Goal: Task Accomplishment & Management: Manage account settings

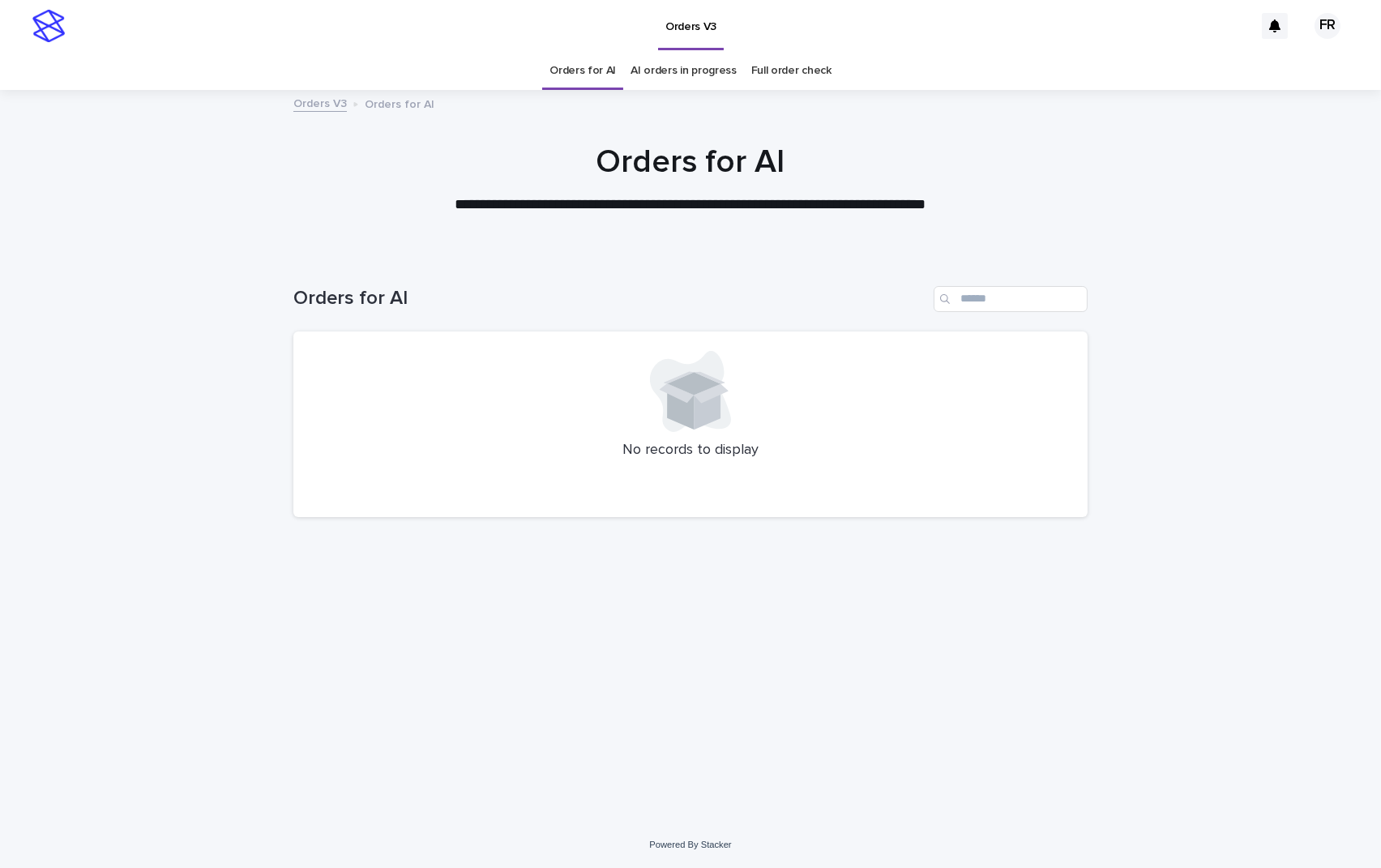
click at [705, 80] on link "AI orders in progress" at bounding box center [684, 71] width 106 height 38
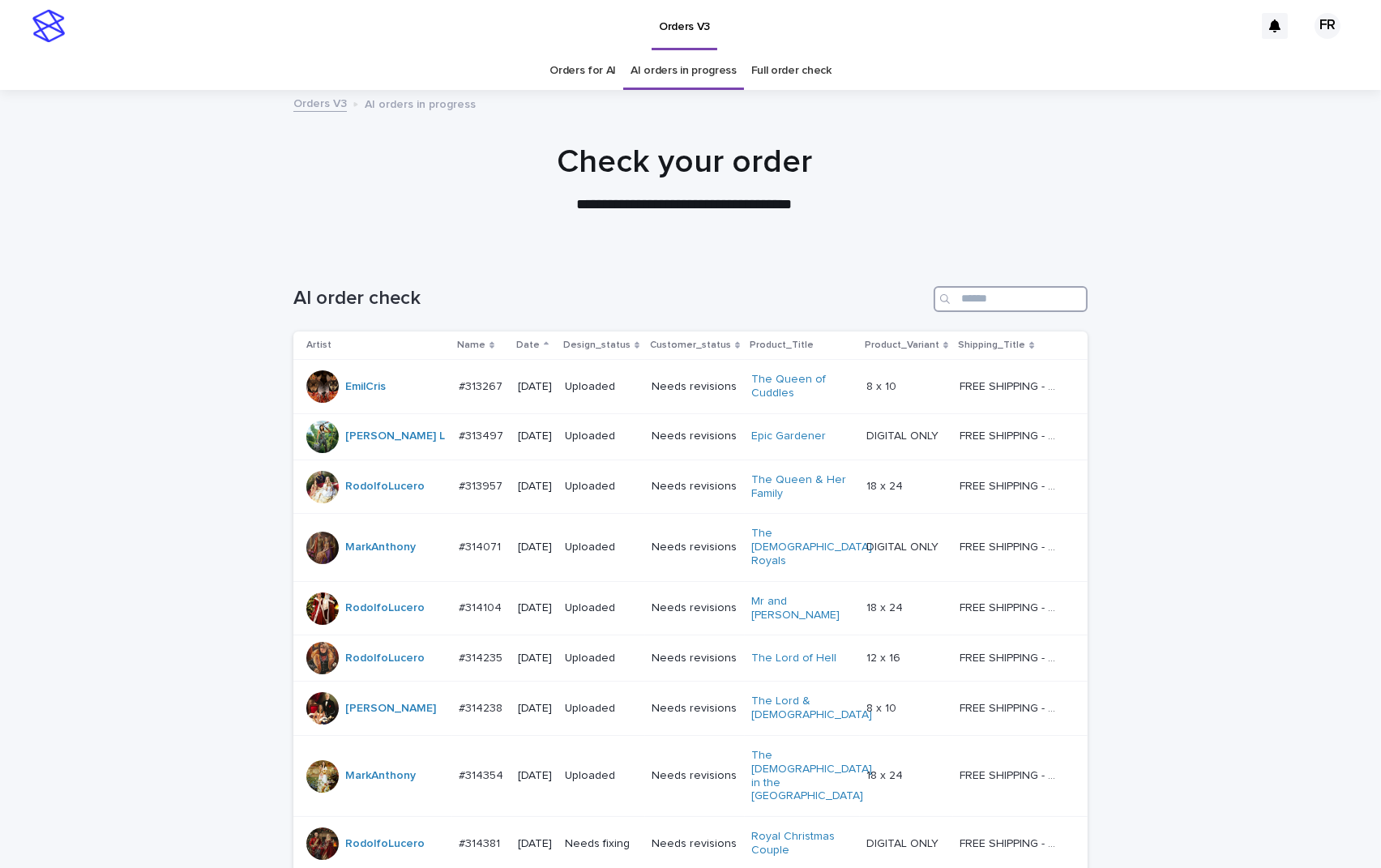
click at [983, 291] on input "Search" at bounding box center [1011, 298] width 154 height 26
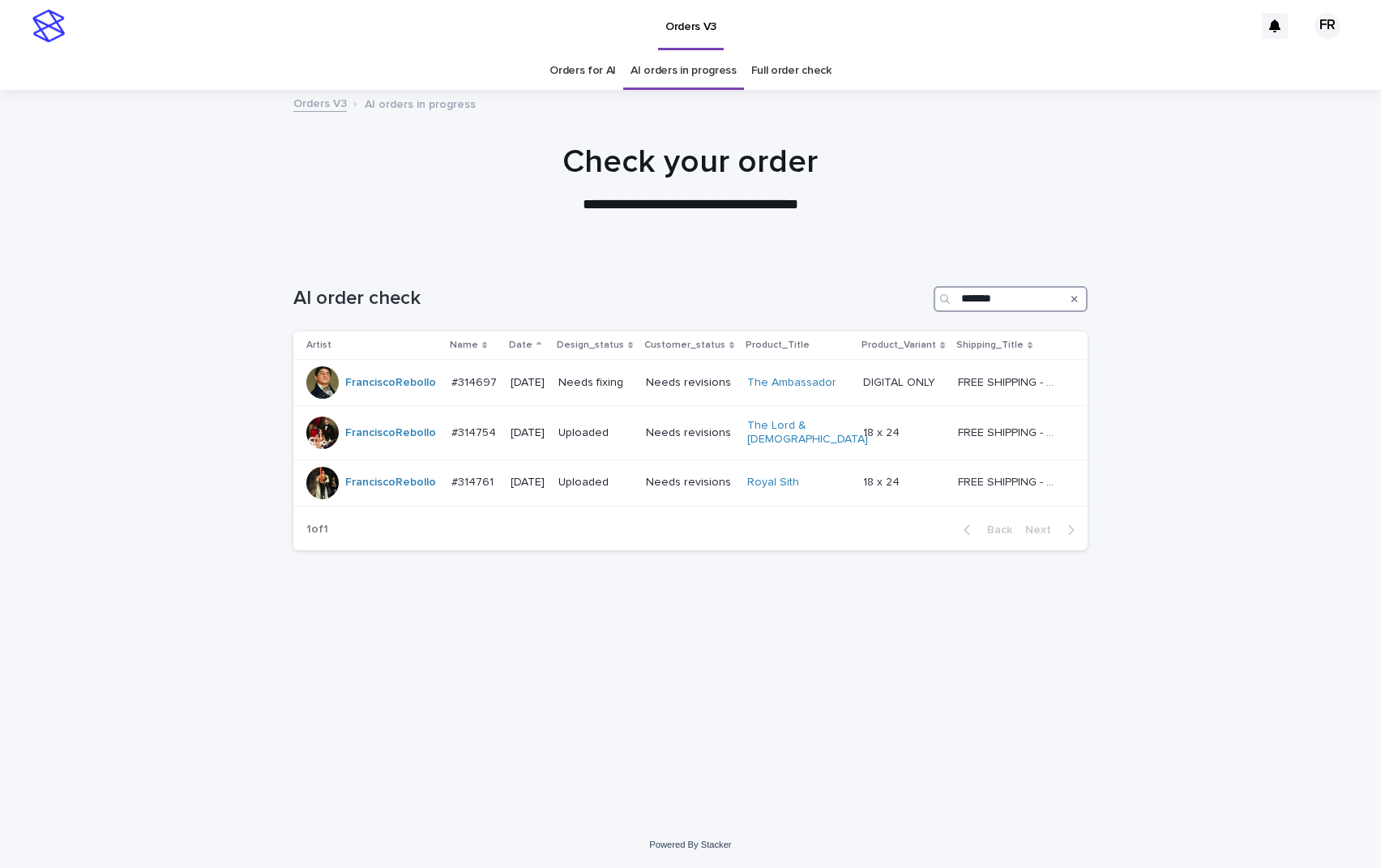
type input "*******"
click at [872, 172] on h1 "Check your order" at bounding box center [690, 162] width 794 height 39
click at [599, 386] on p "Needs fixing" at bounding box center [596, 383] width 75 height 13
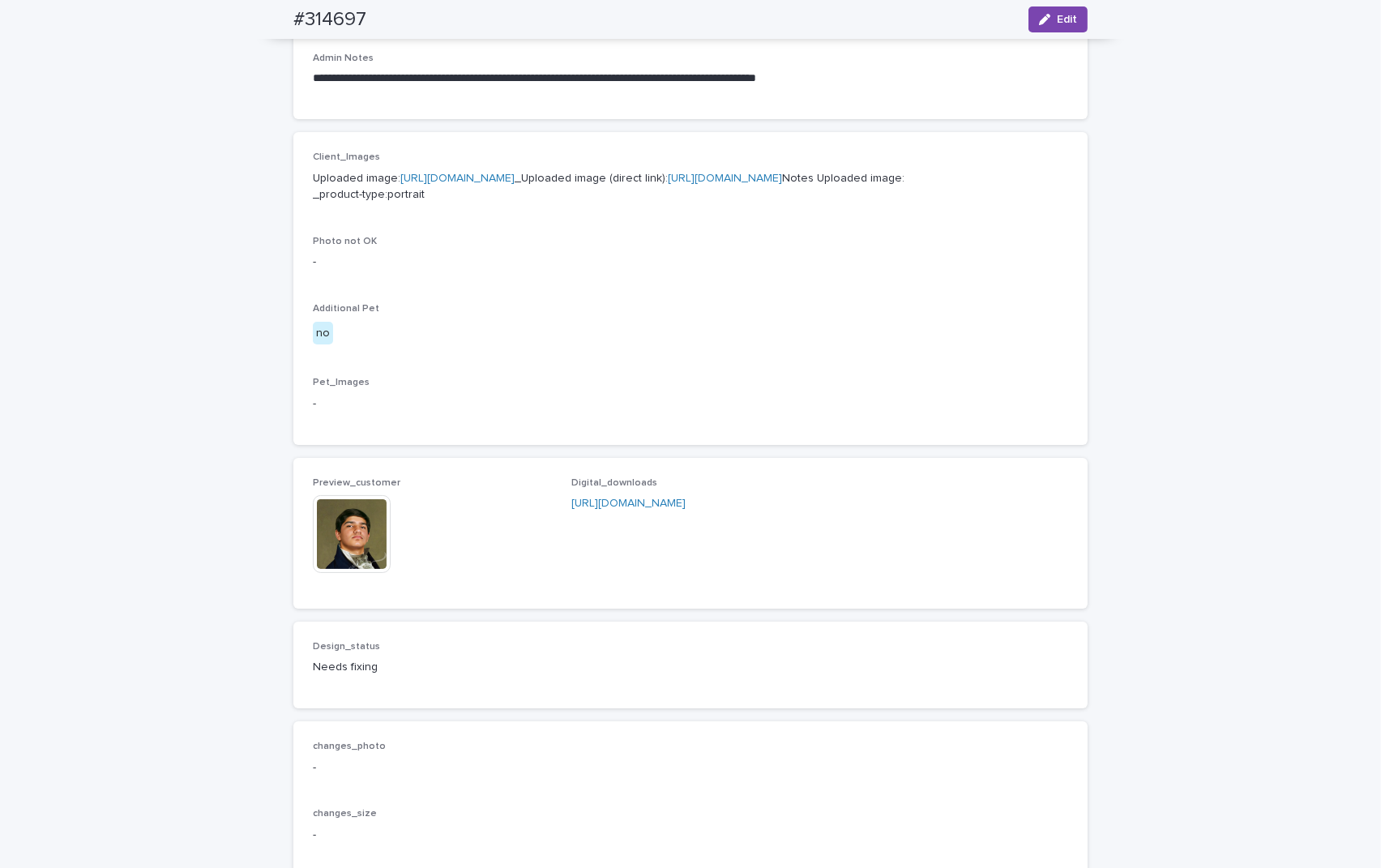
scroll to position [568, 0]
click at [337, 571] on img at bounding box center [351, 531] width 78 height 78
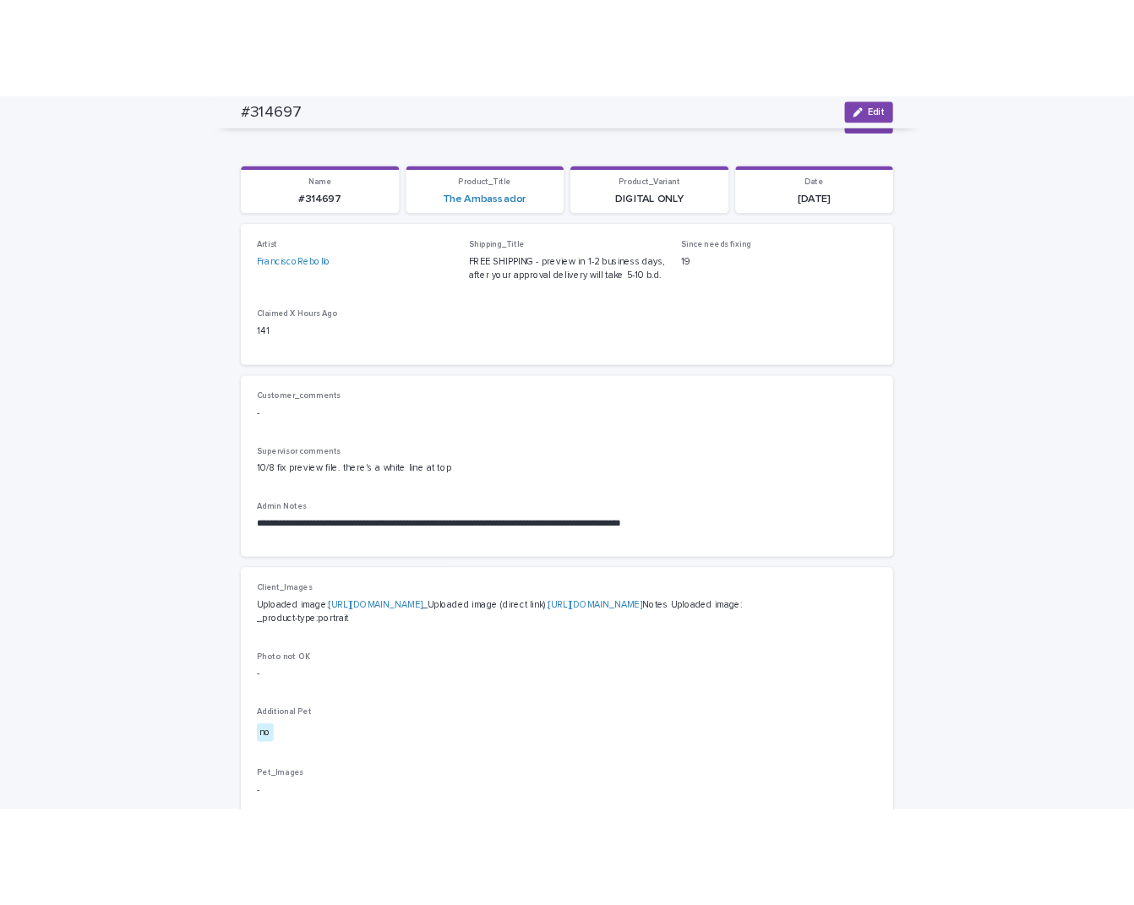
scroll to position [0, 0]
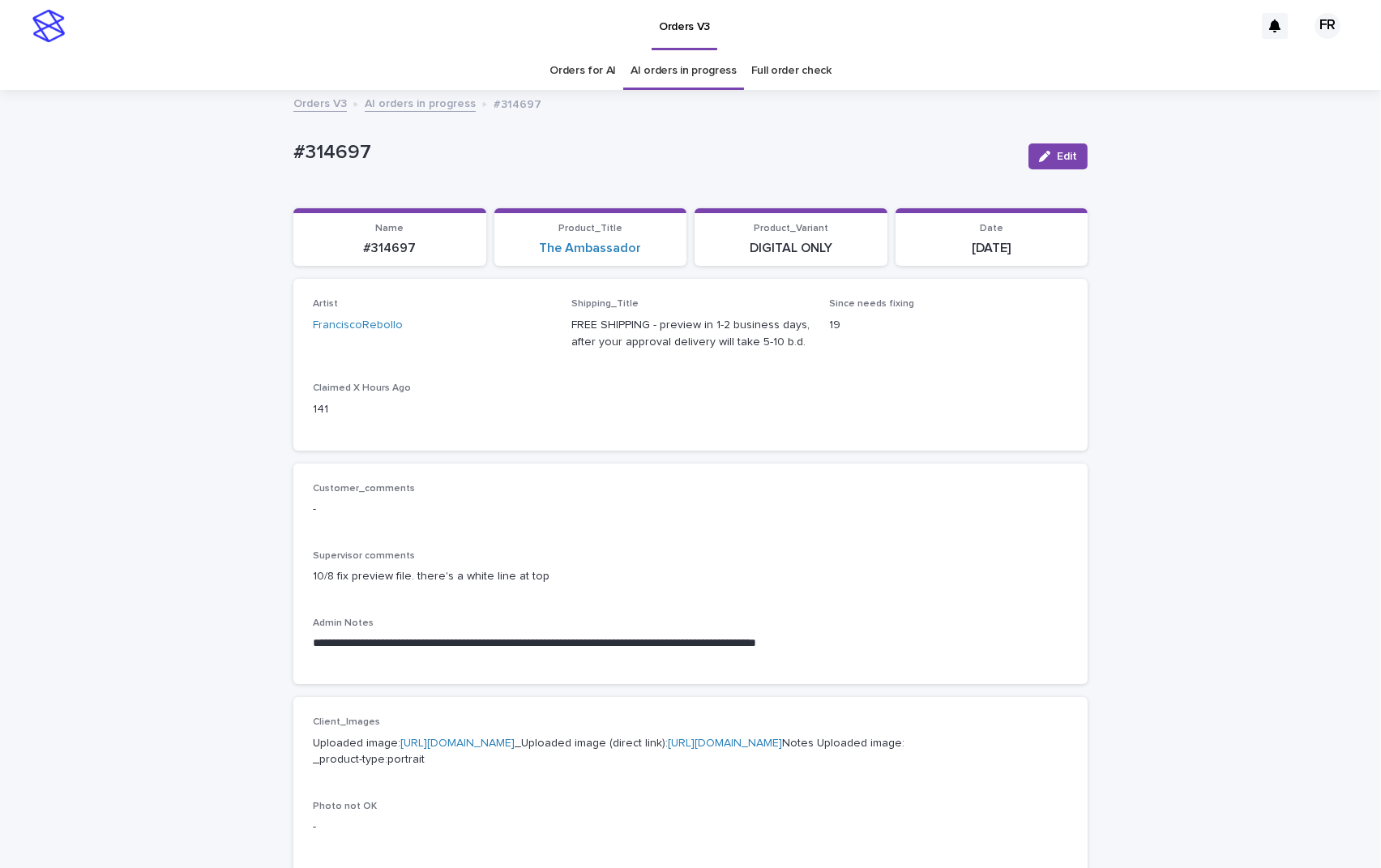
click at [572, 79] on link "Orders for AI" at bounding box center [582, 71] width 66 height 38
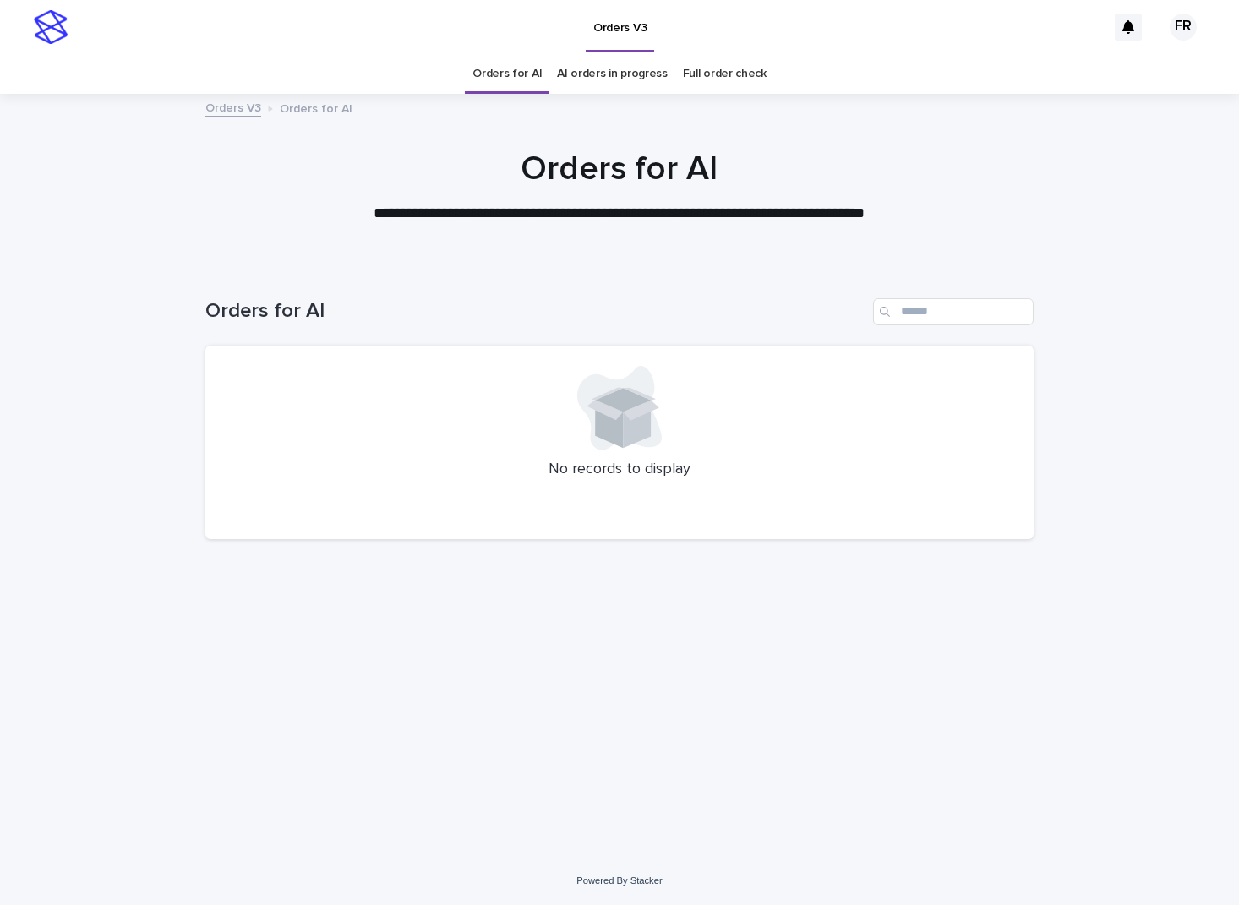
click at [227, 265] on div "Orders for AI" at bounding box center [619, 305] width 828 height 81
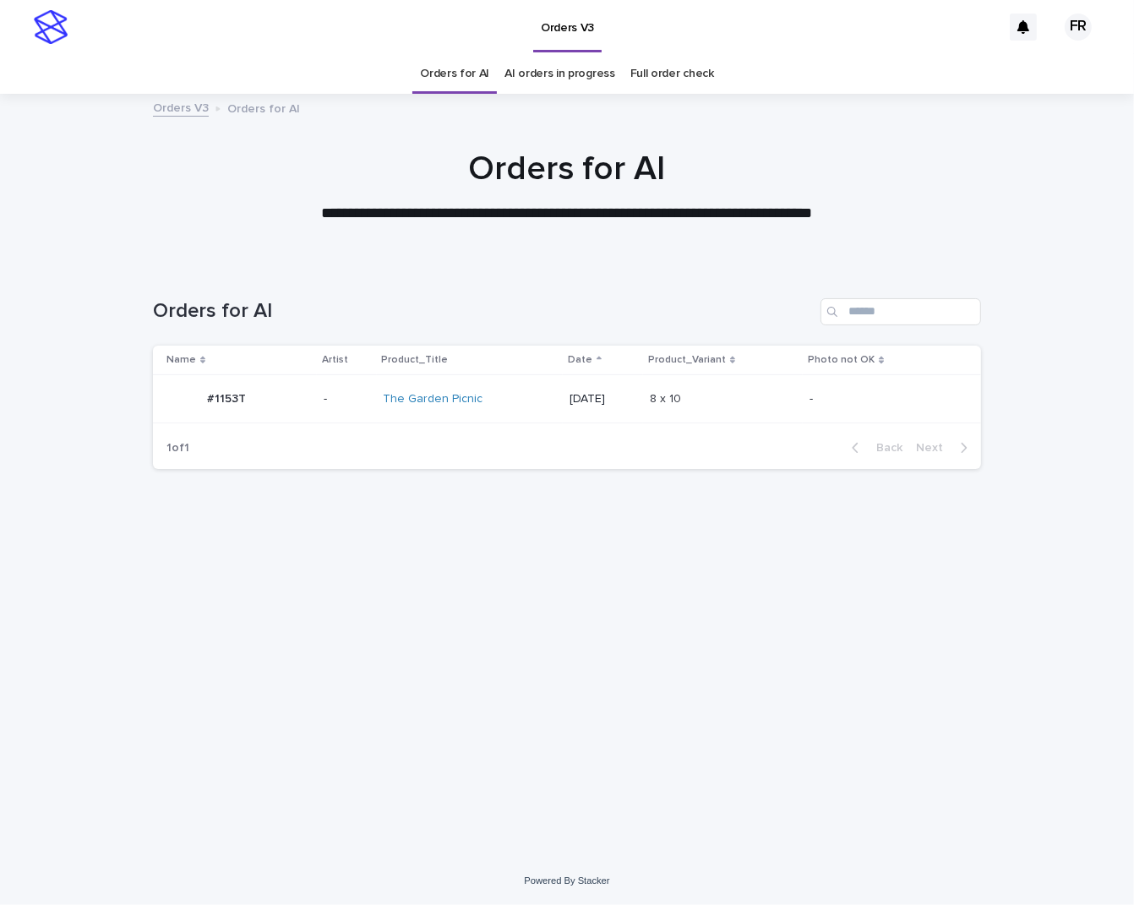
click at [401, 642] on div "Loading... Saving… Loading... Saving… Orders for AI Name Artist Product_Title D…" at bounding box center [567, 540] width 845 height 550
click at [922, 259] on div at bounding box center [567, 179] width 1134 height 169
click at [477, 85] on link "Orders for AI" at bounding box center [454, 74] width 69 height 40
click at [478, 83] on link "Orders for AI" at bounding box center [454, 74] width 69 height 40
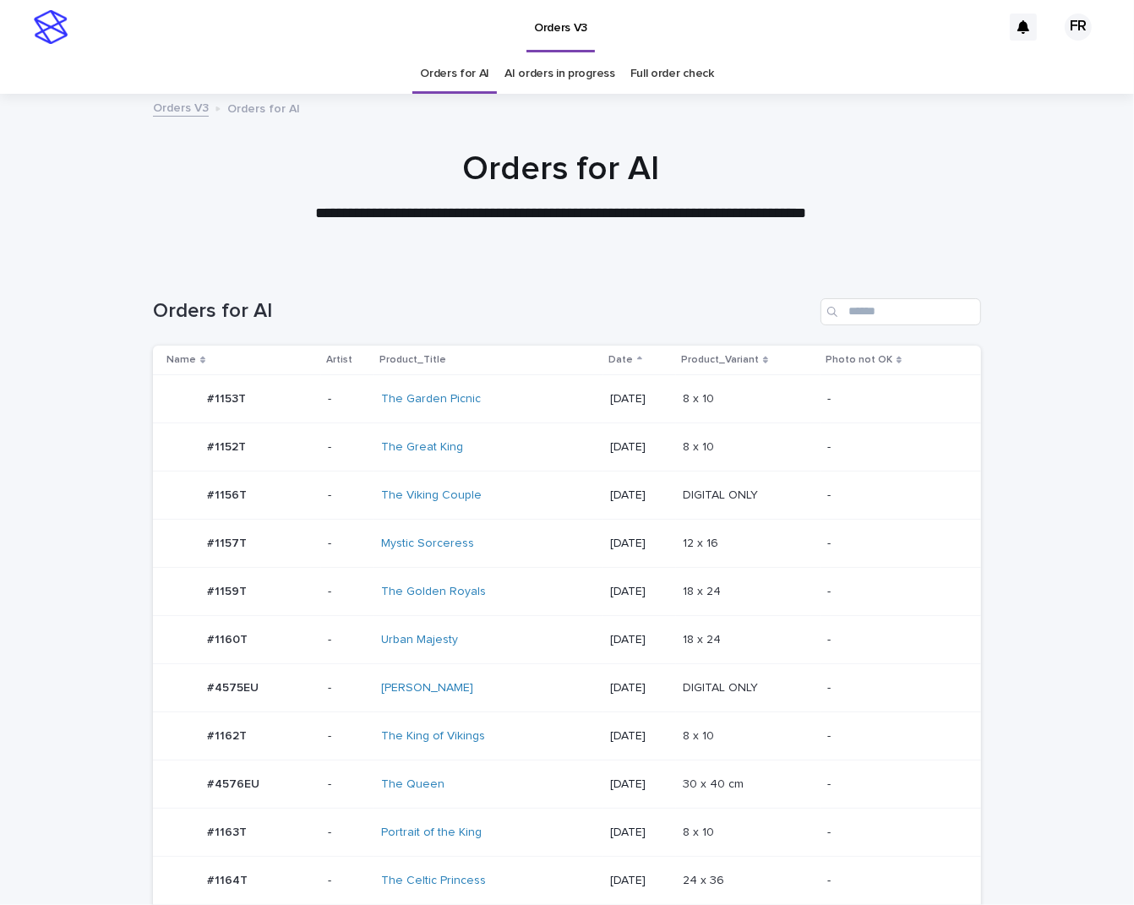
click at [478, 83] on link "Orders for AI" at bounding box center [454, 74] width 69 height 40
click at [709, 675] on div "DIGITAL ONLY DIGITAL ONLY" at bounding box center [748, 689] width 131 height 28
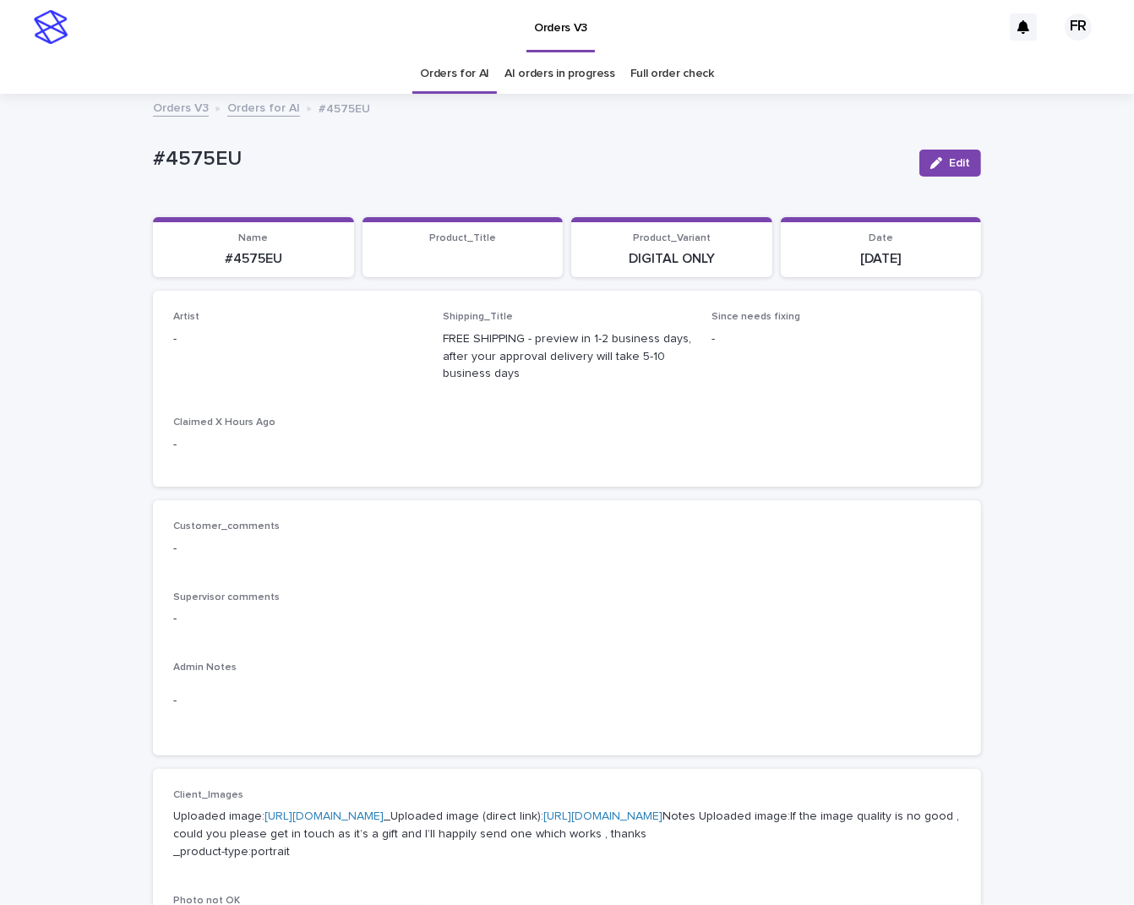
click at [913, 163] on div "Edit" at bounding box center [947, 163] width 68 height 27
drag, startPoint x: 950, startPoint y: 164, endPoint x: 554, endPoint y: 331, distance: 430.3
click at [950, 164] on span "Edit" at bounding box center [959, 163] width 21 height 12
click at [401, 334] on div "Artist Select..." at bounding box center [297, 344] width 249 height 66
drag, startPoint x: 401, startPoint y: 334, endPoint x: 271, endPoint y: 343, distance: 130.5
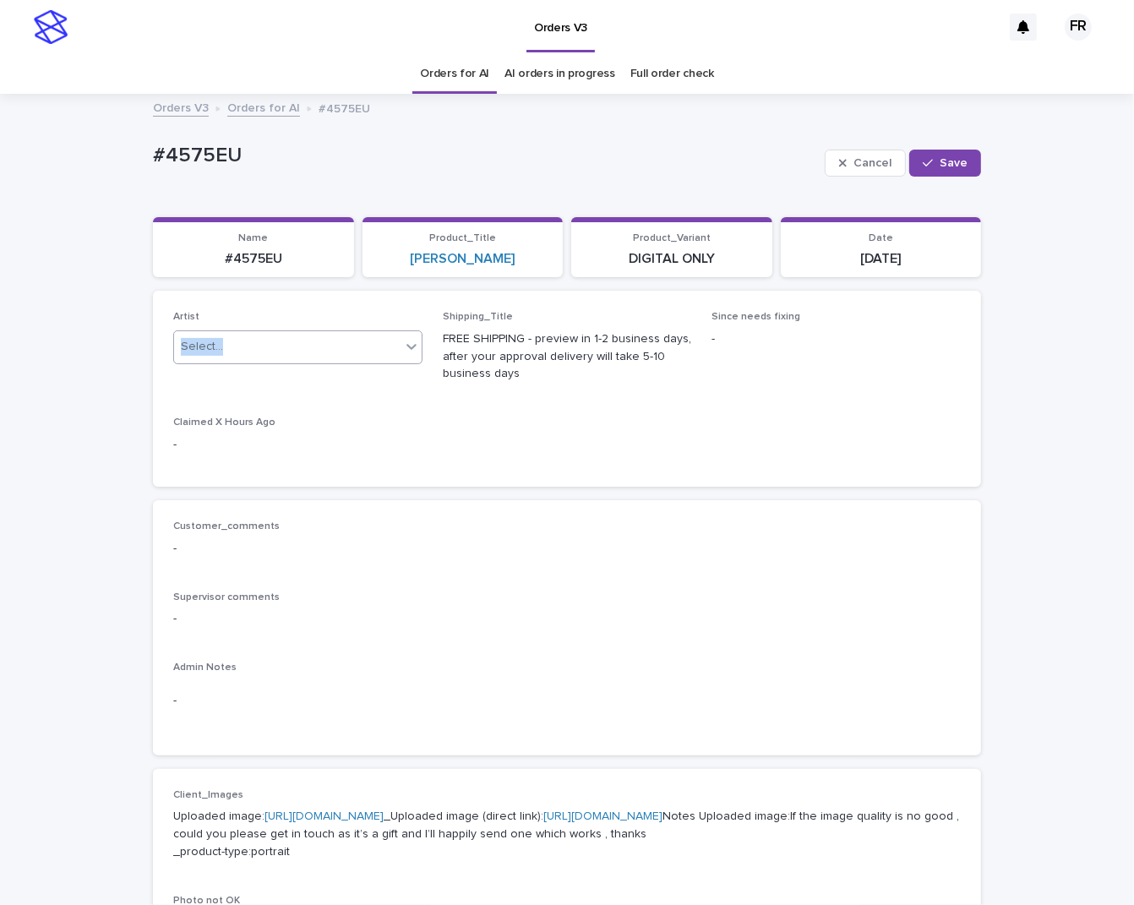
click at [271, 345] on div "Select..." at bounding box center [287, 347] width 227 height 28
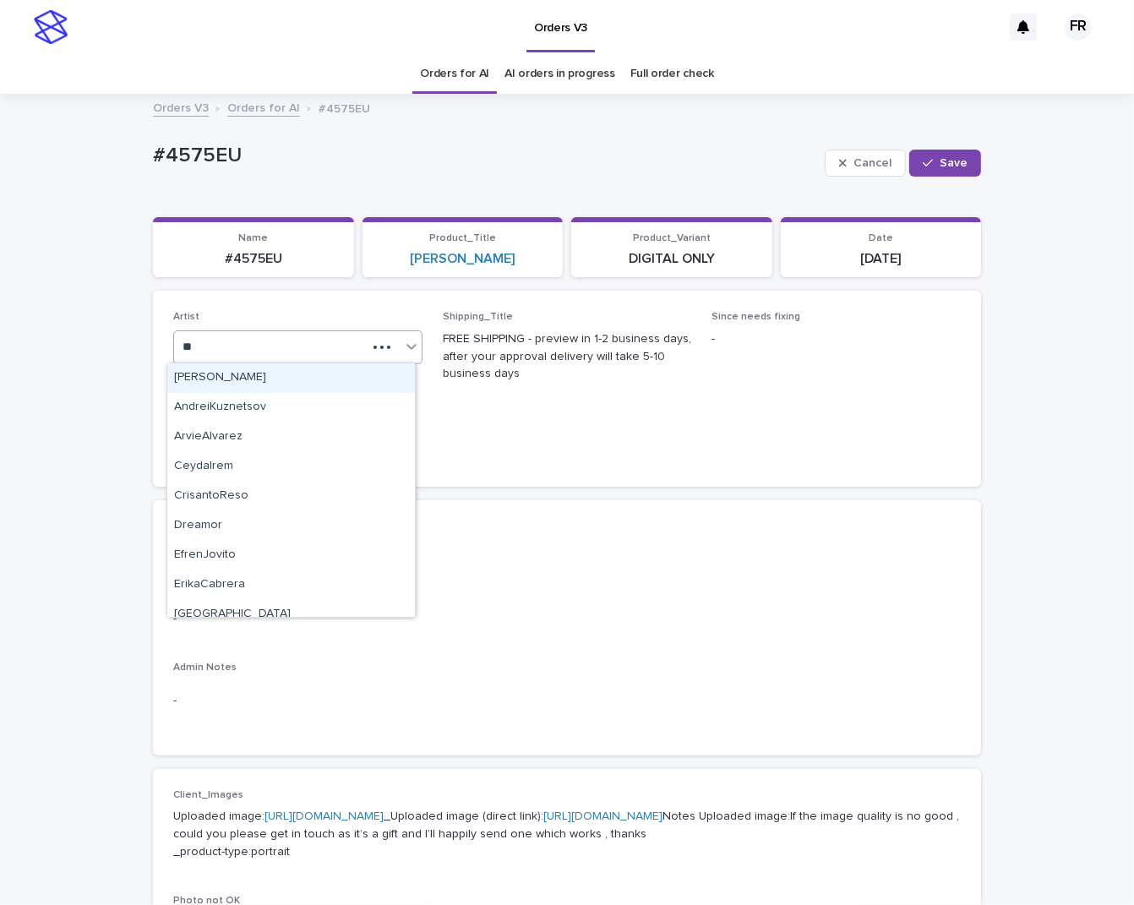
type input "***"
click at [278, 373] on div "FranciscoRebollo" at bounding box center [291, 378] width 248 height 30
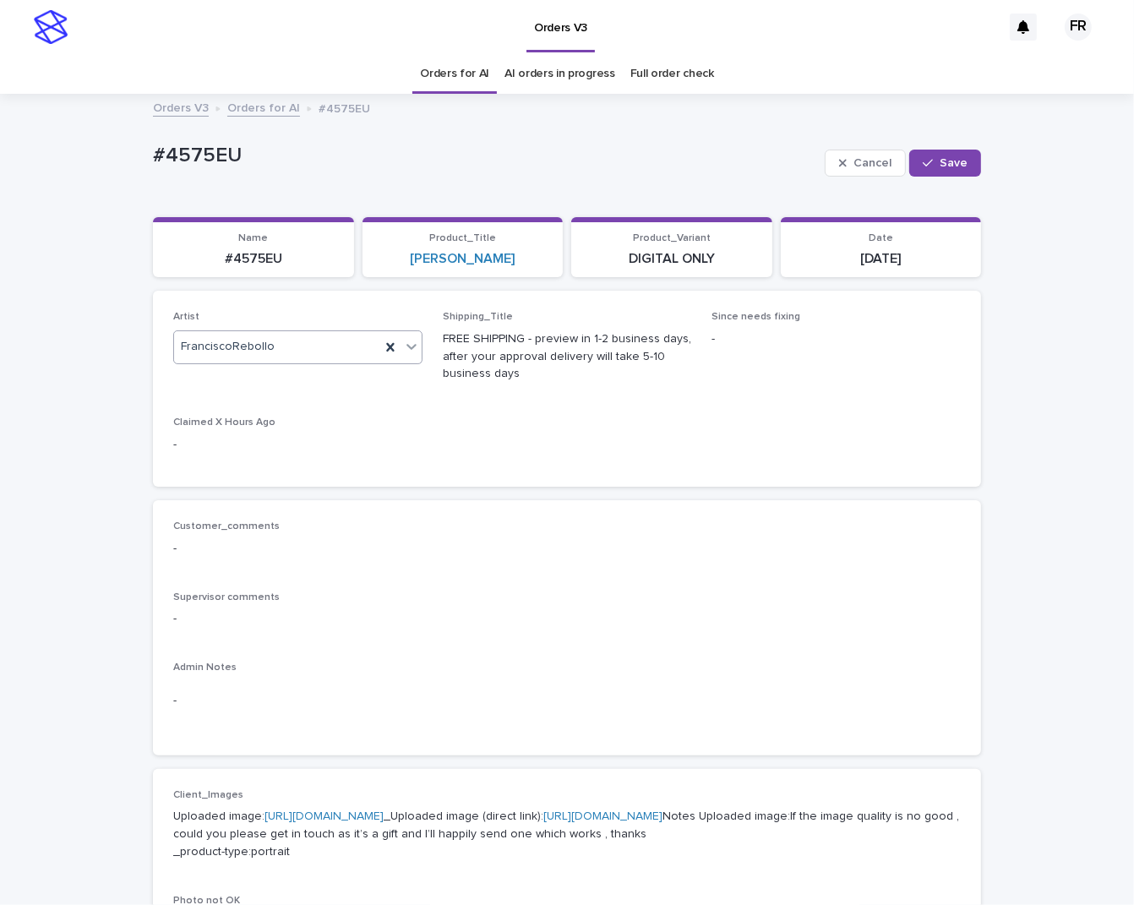
click at [976, 144] on div "Loading... Saving… Loading... Saving… #4575EU Cancel Save #4575EU Cancel Save S…" at bounding box center [567, 886] width 845 height 1581
click at [956, 156] on button "Save" at bounding box center [945, 163] width 72 height 27
click at [249, 244] on div "Name #4575EU" at bounding box center [253, 250] width 181 height 36
click at [249, 261] on p "#4575EU" at bounding box center [253, 259] width 181 height 16
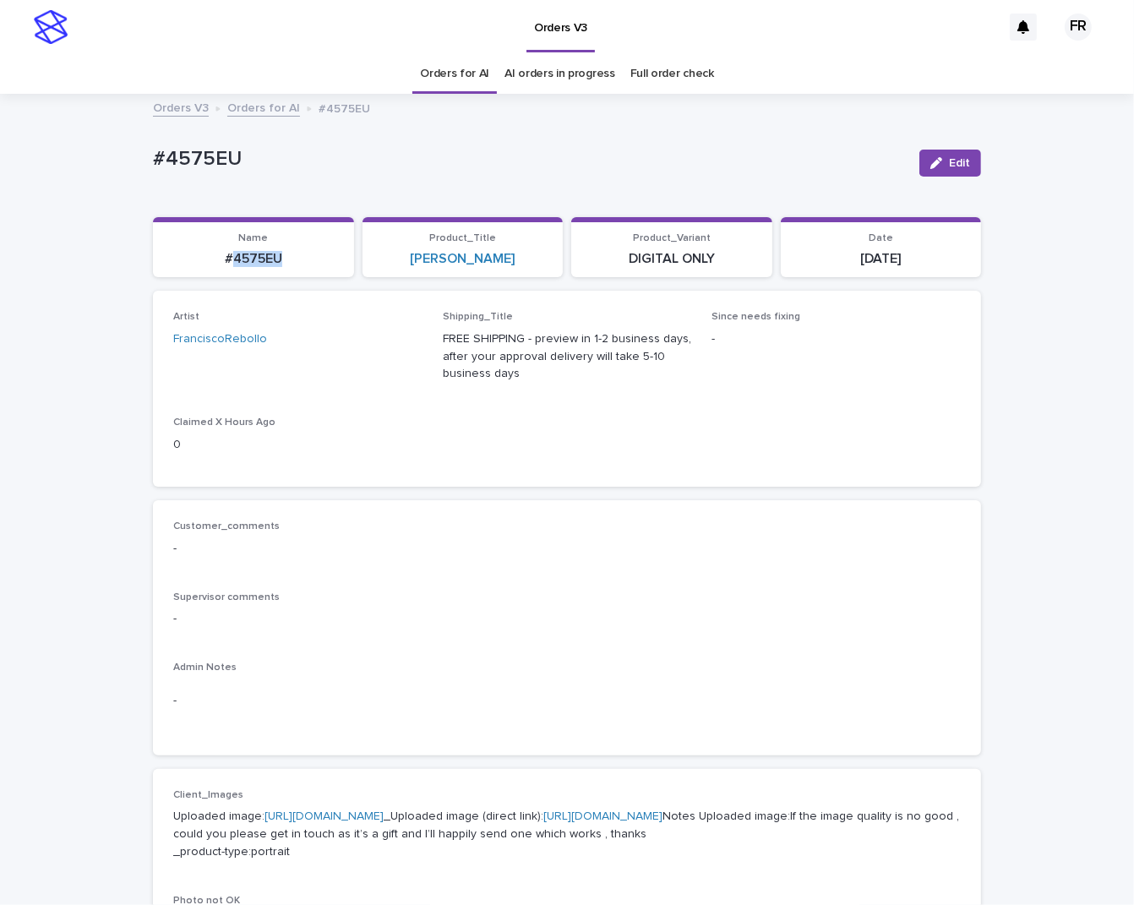
copy p "4575EU"
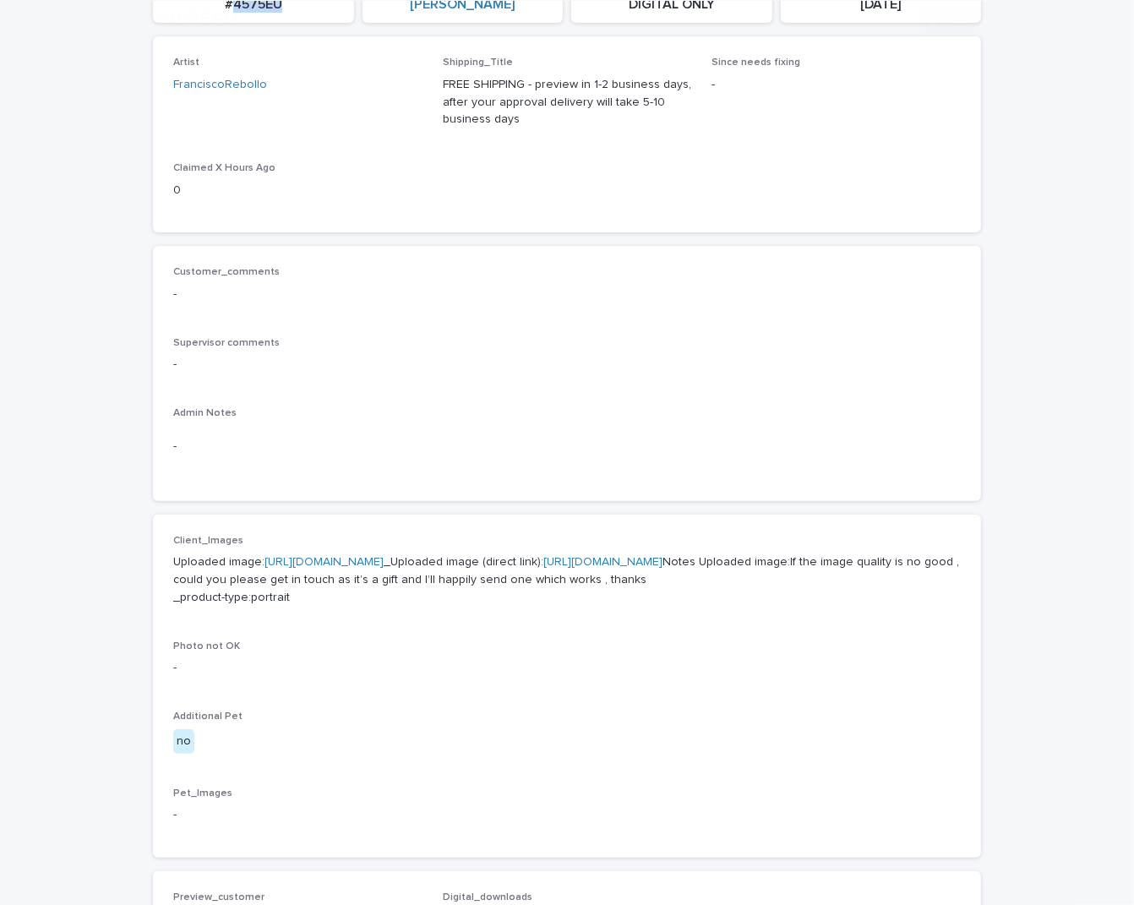
scroll to position [592, 0]
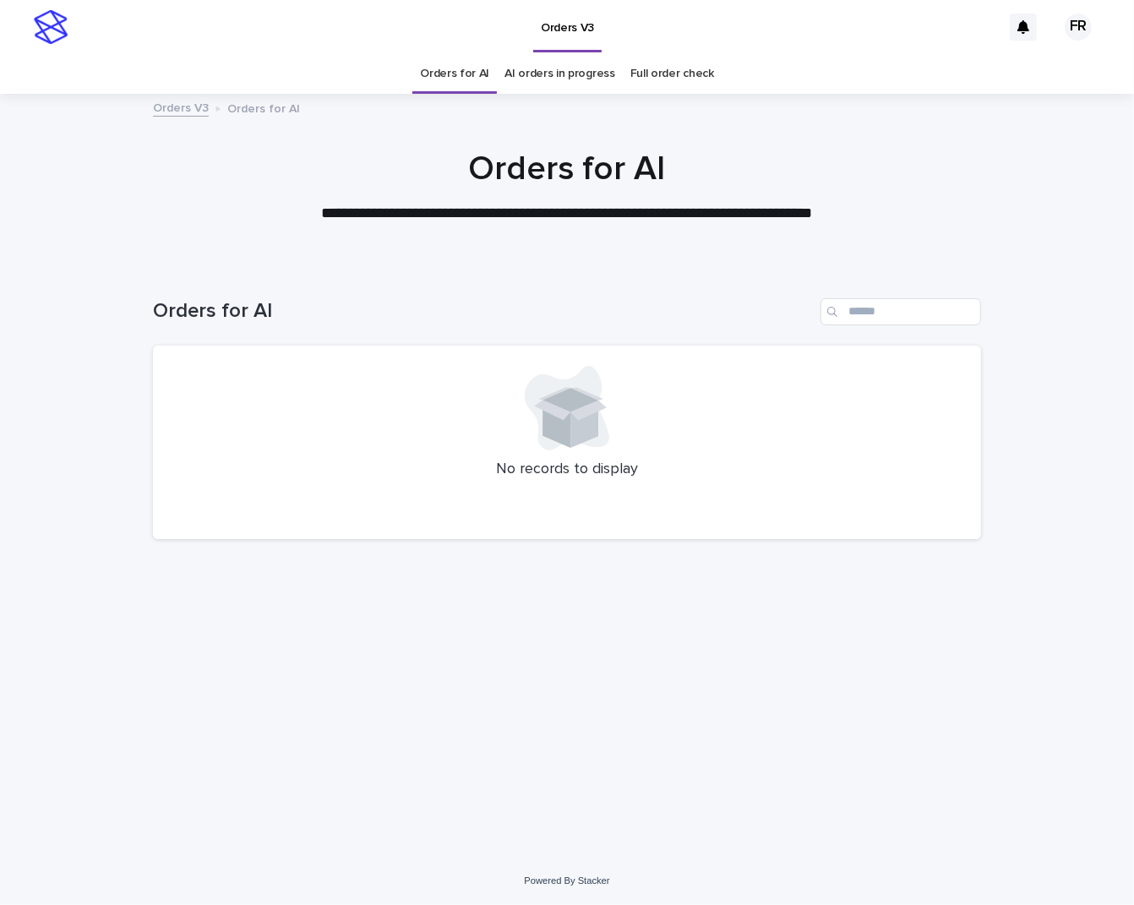
click at [445, 68] on link "Orders for AI" at bounding box center [454, 74] width 69 height 40
click at [446, 68] on link "Orders for AI" at bounding box center [454, 74] width 69 height 40
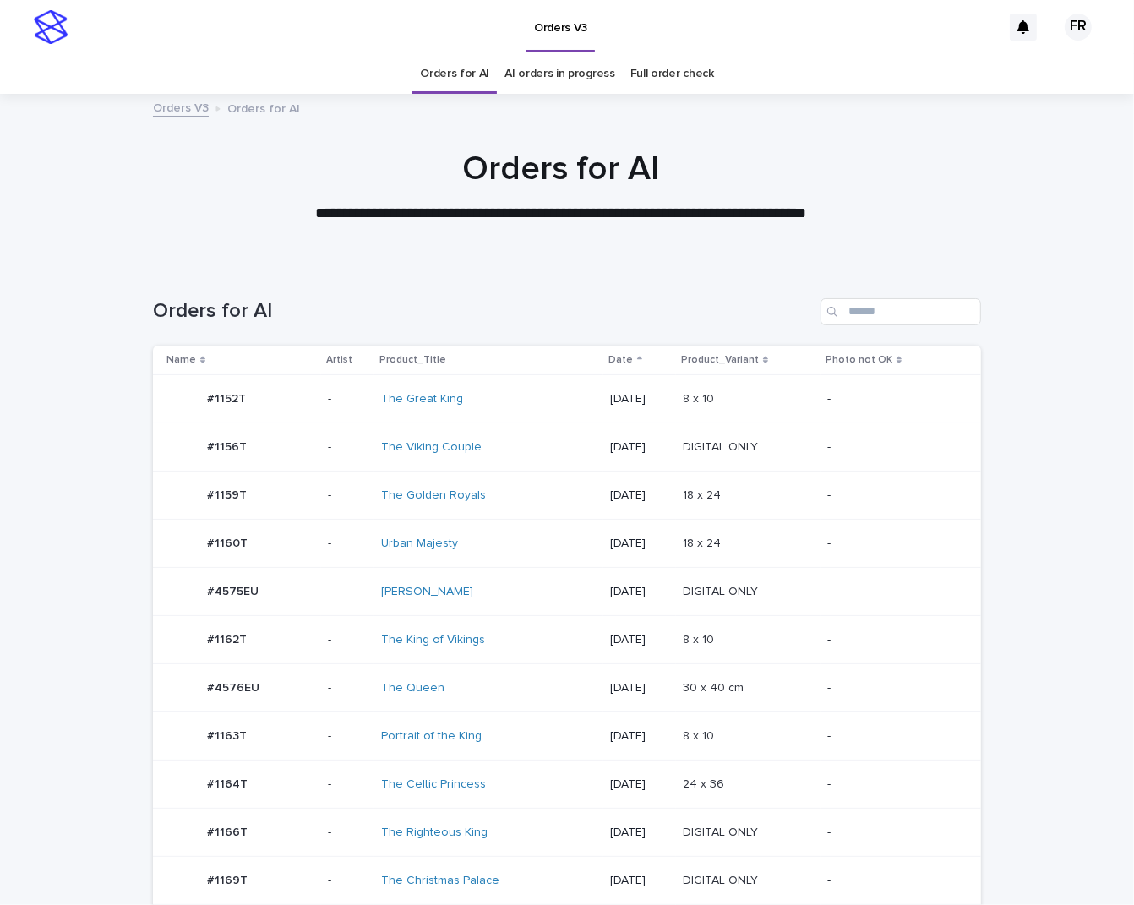
click at [762, 437] on p "DIGITAL ONLY" at bounding box center [722, 446] width 79 height 18
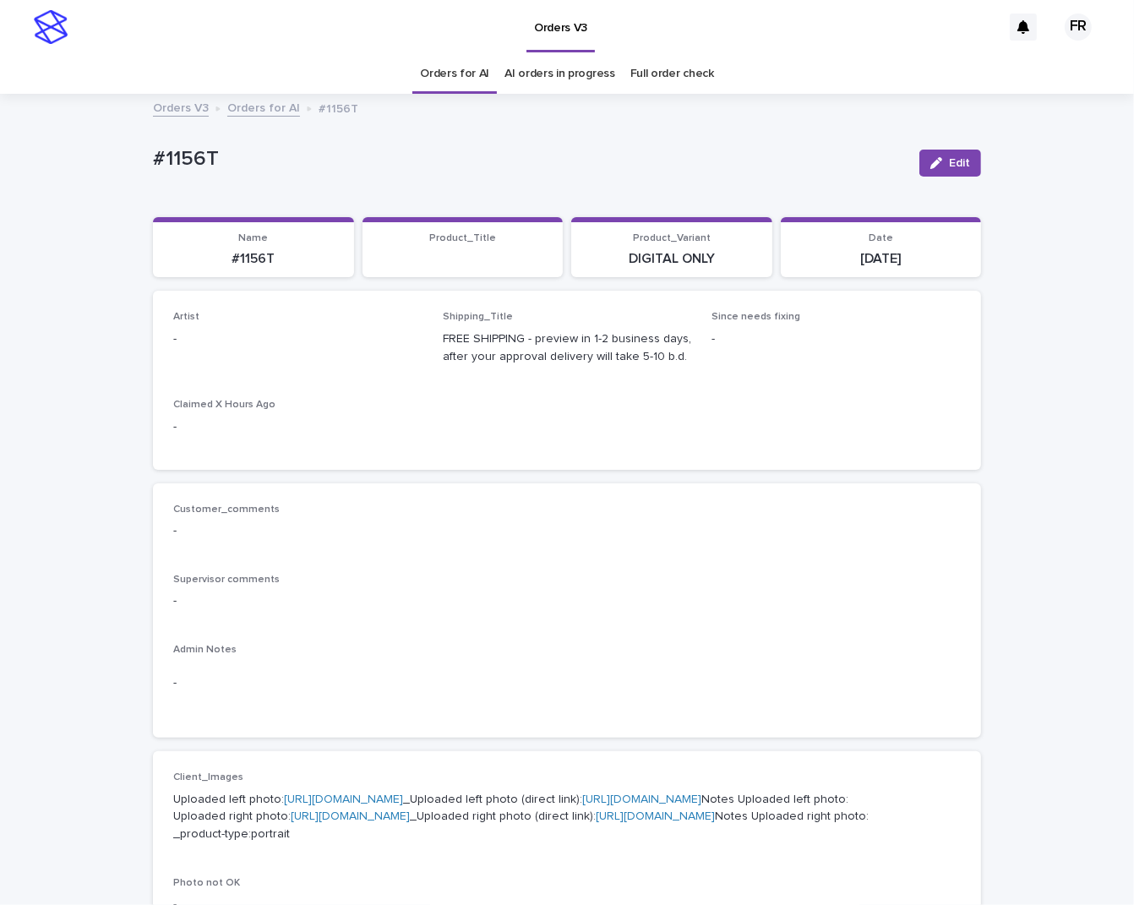
click at [937, 154] on button "Edit" at bounding box center [951, 163] width 62 height 27
click at [281, 345] on div "Select..." at bounding box center [270, 347] width 193 height 28
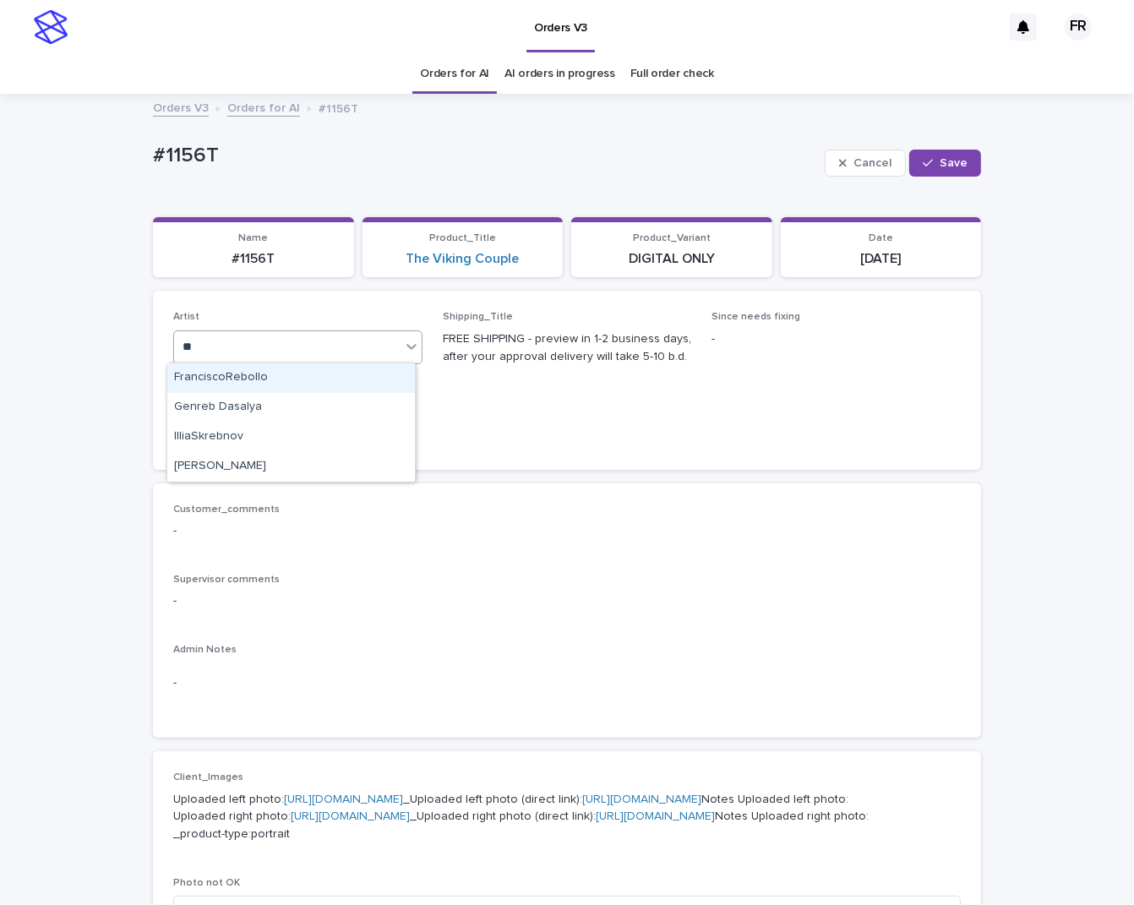
type input "***"
click at [929, 161] on div "button" at bounding box center [931, 163] width 17 height 12
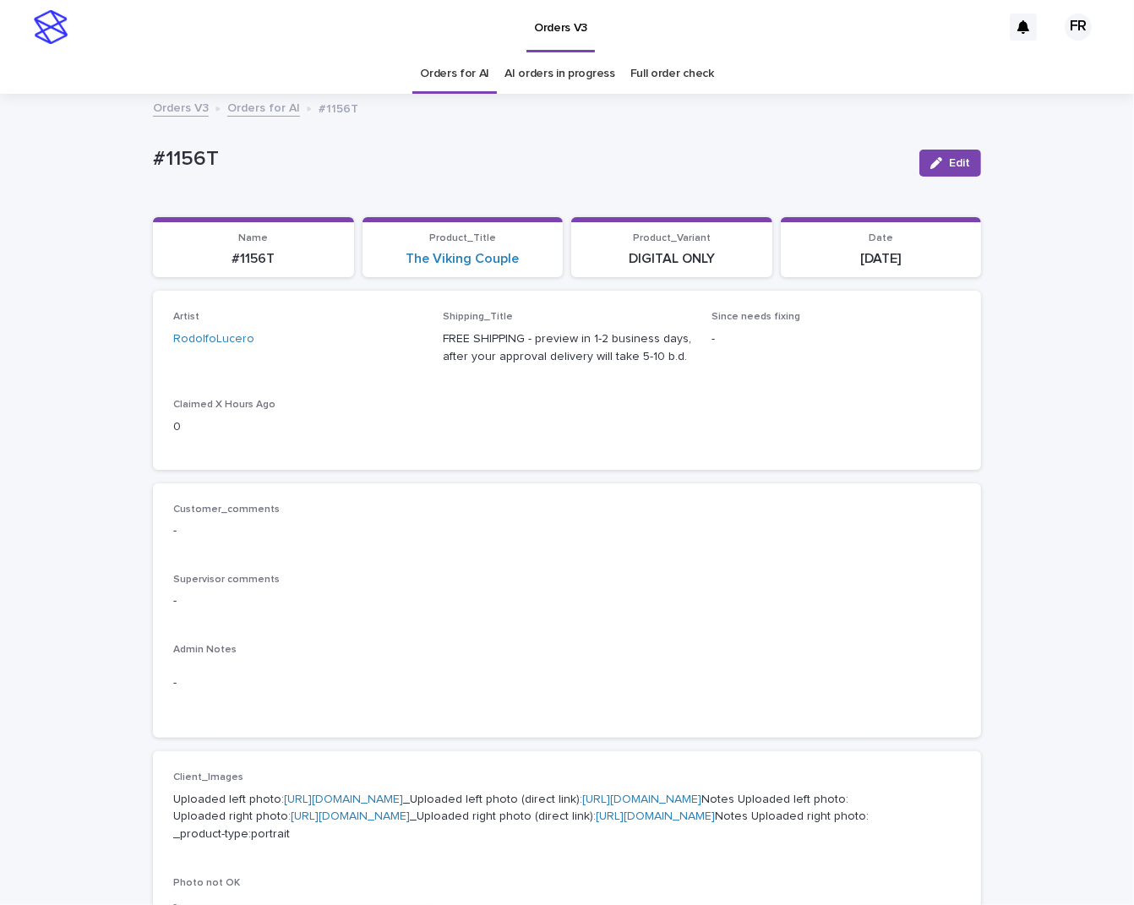
click at [265, 259] on p "#1156T" at bounding box center [253, 259] width 181 height 16
click at [250, 256] on p "#1156T" at bounding box center [253, 259] width 181 height 16
copy p "1156T"
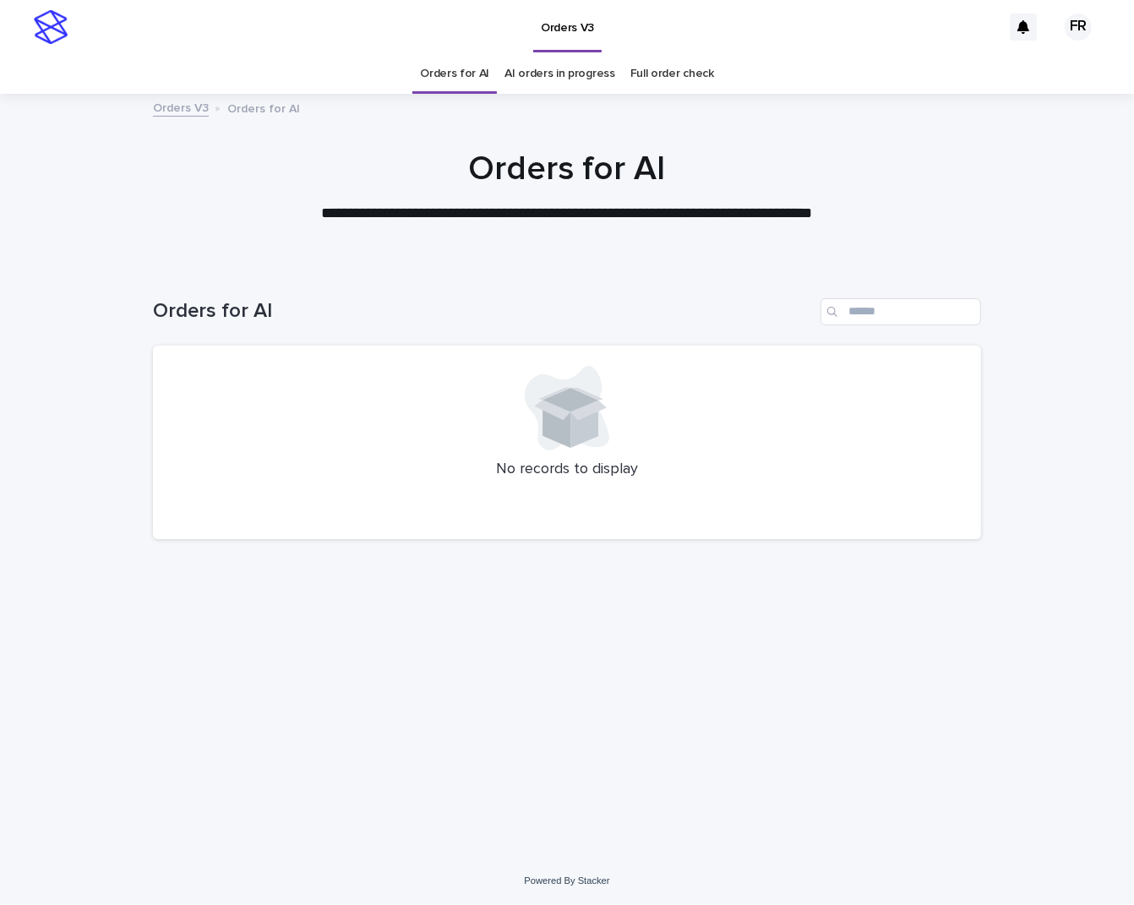
click at [441, 74] on link "Orders for AI" at bounding box center [454, 74] width 69 height 40
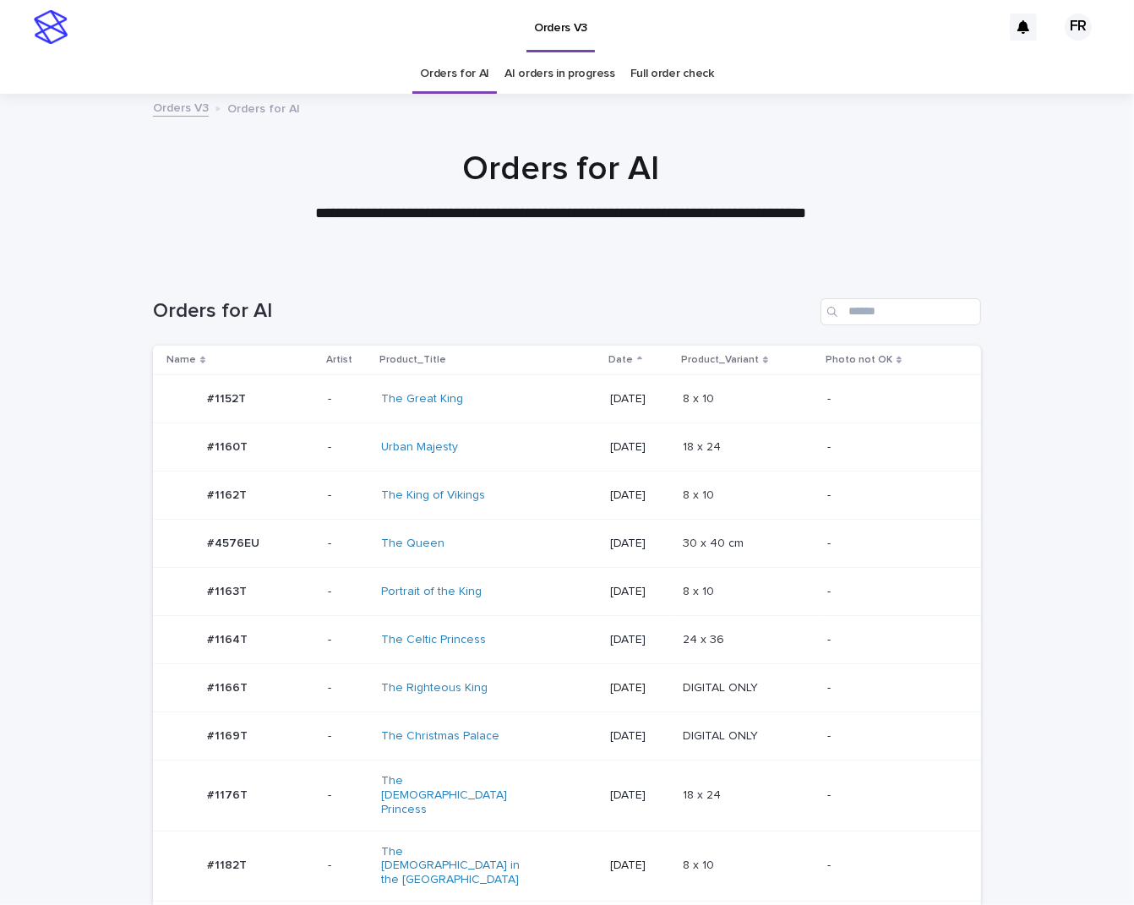
click at [669, 400] on p "[DATE]" at bounding box center [639, 399] width 59 height 14
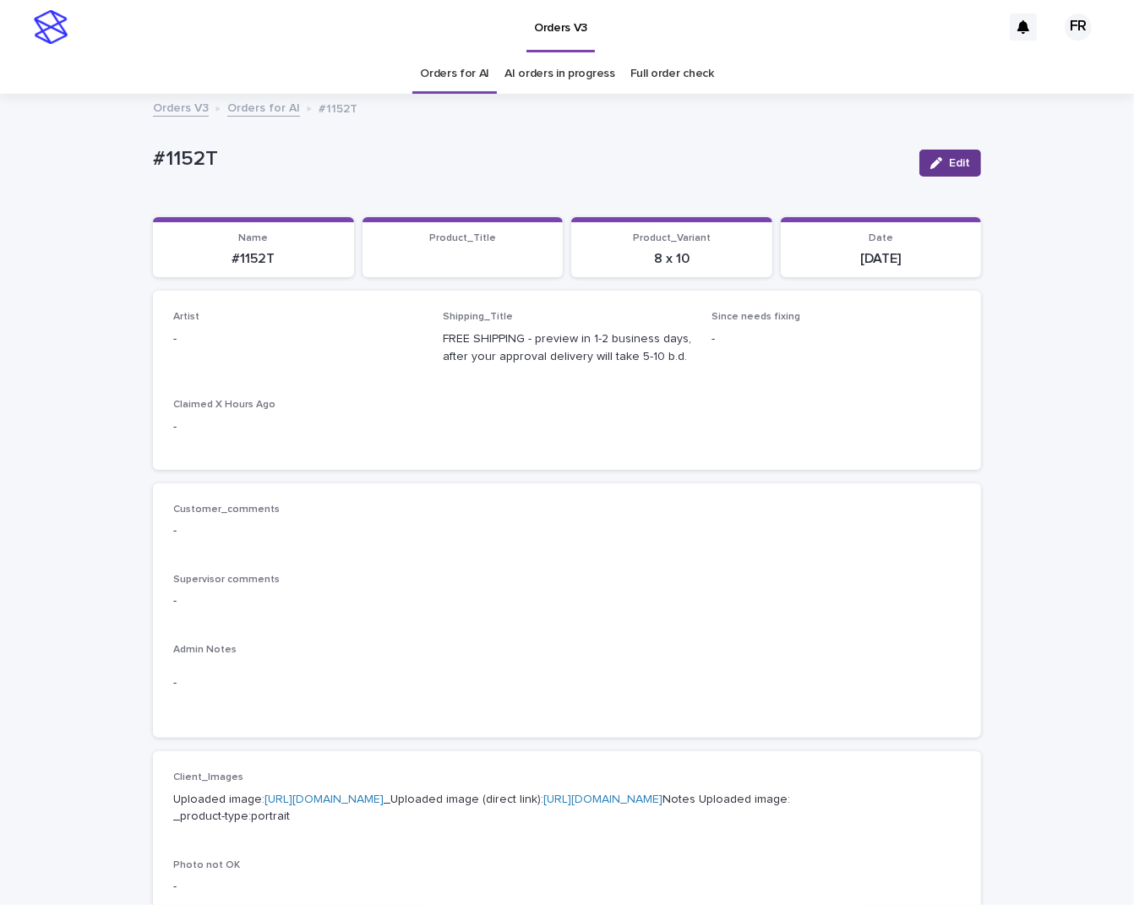
click at [949, 164] on span "Edit" at bounding box center [959, 163] width 21 height 12
click at [297, 335] on div "Select..." at bounding box center [297, 347] width 249 height 34
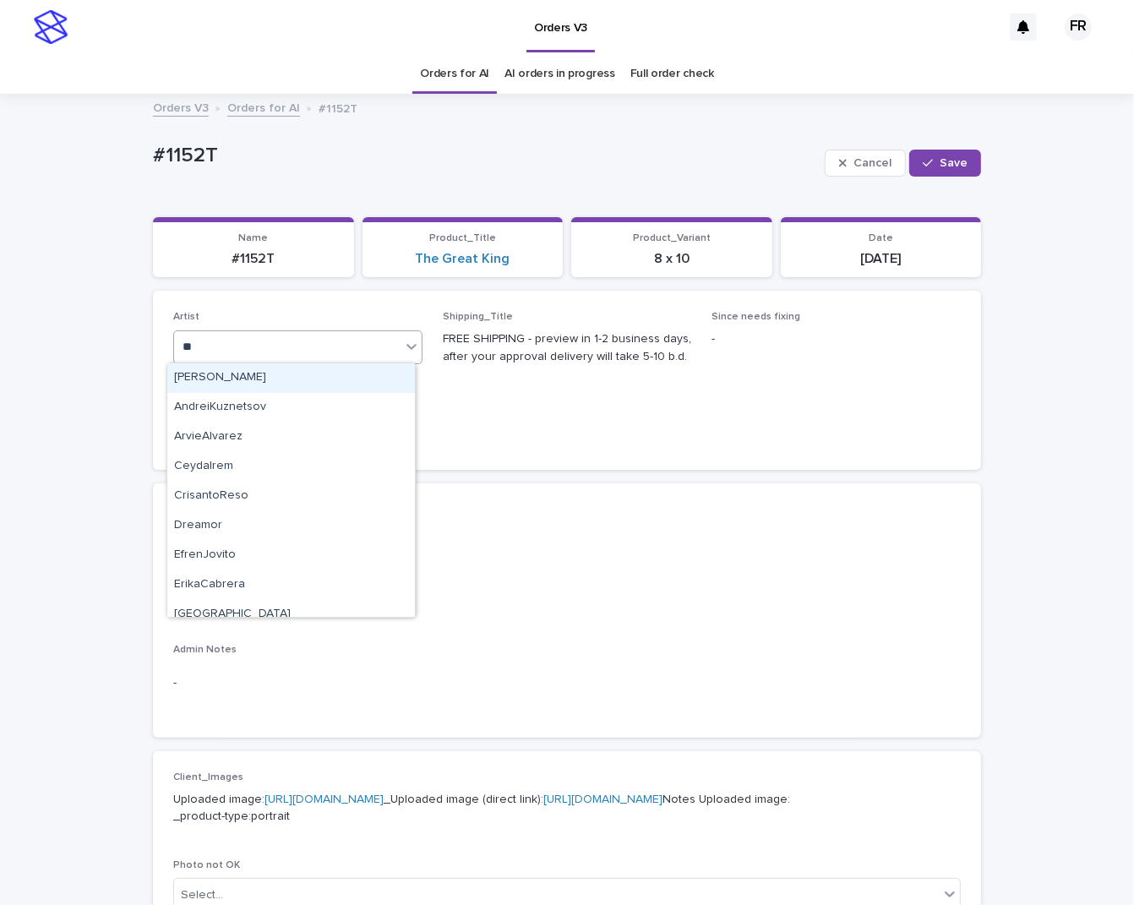
type input "***"
click at [257, 383] on div "FranciscoRebollo" at bounding box center [291, 378] width 248 height 30
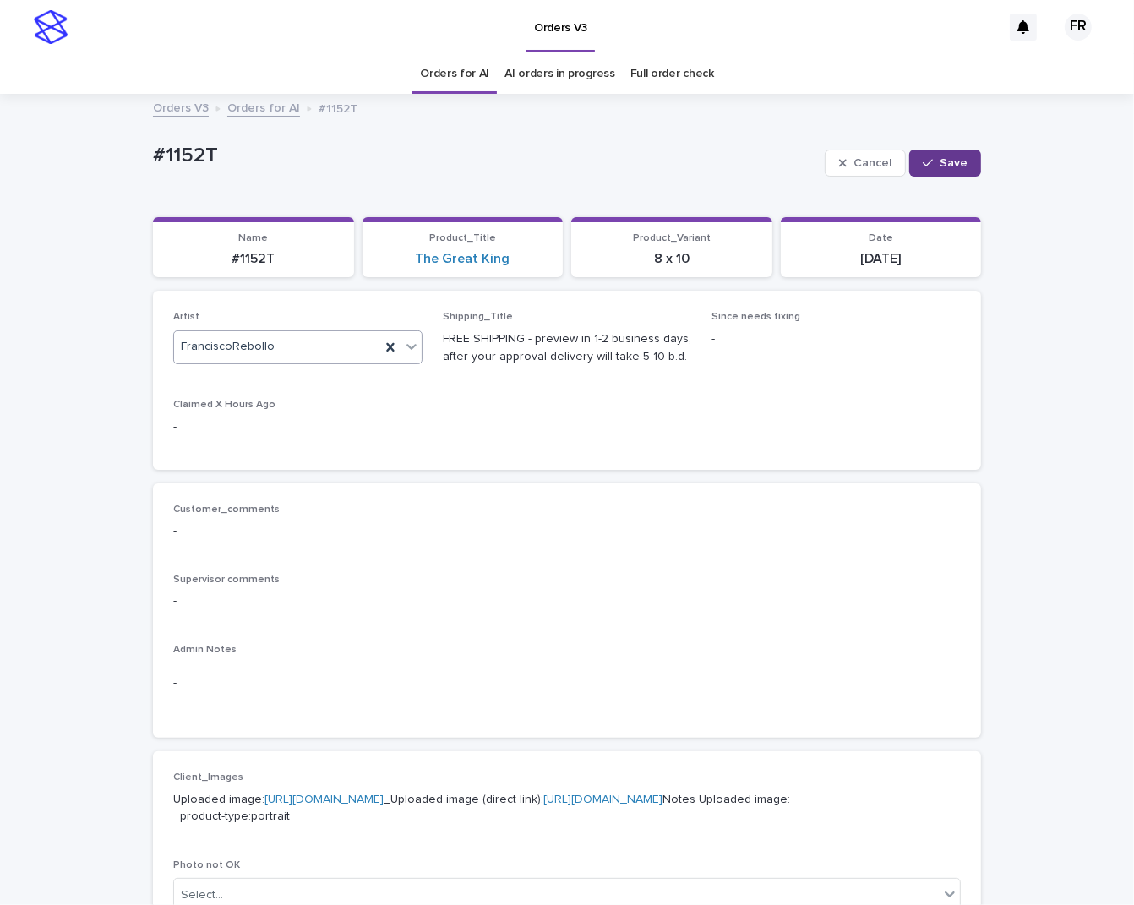
click at [962, 157] on button "Save" at bounding box center [945, 163] width 72 height 27
click at [256, 254] on p "#1152T" at bounding box center [253, 259] width 181 height 16
copy p "1152T"
click at [397, 359] on div "Artist FranciscoRebollo" at bounding box center [297, 336] width 249 height 50
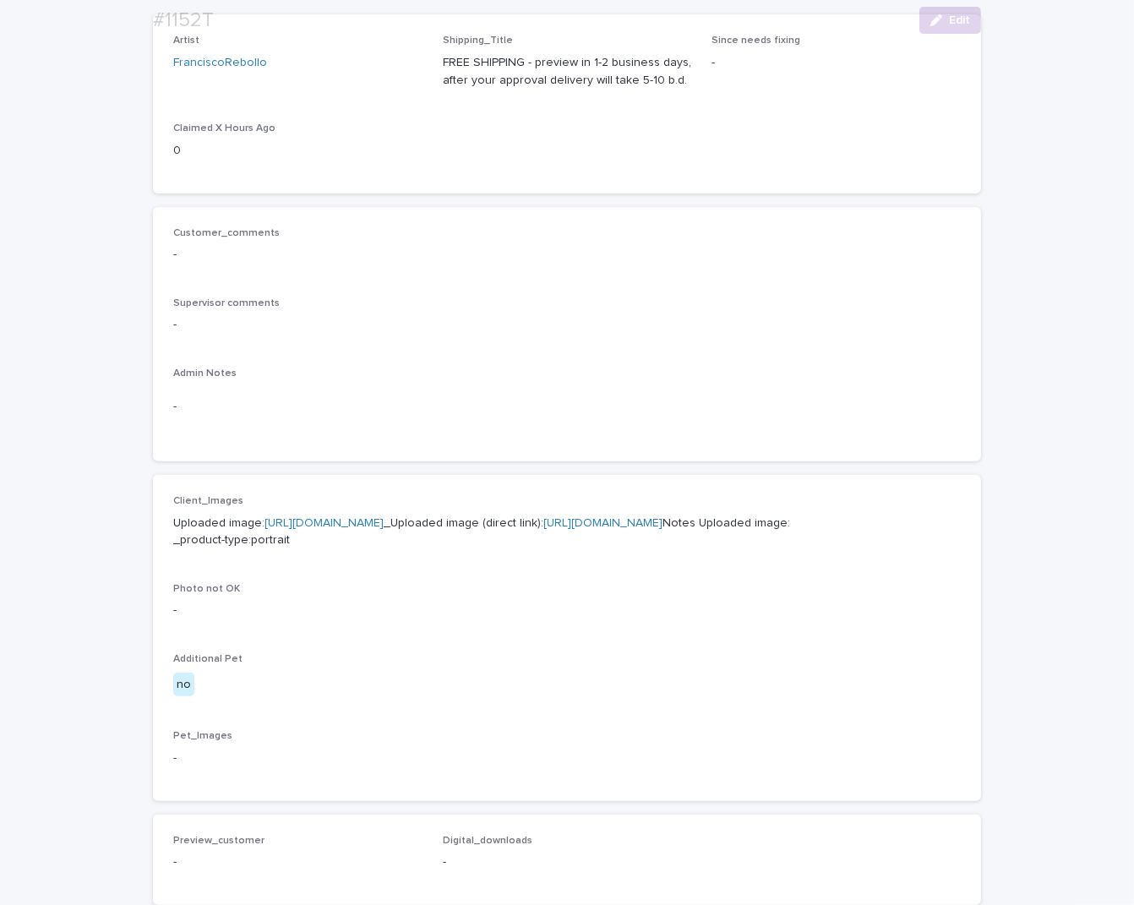
scroll to position [507, 0]
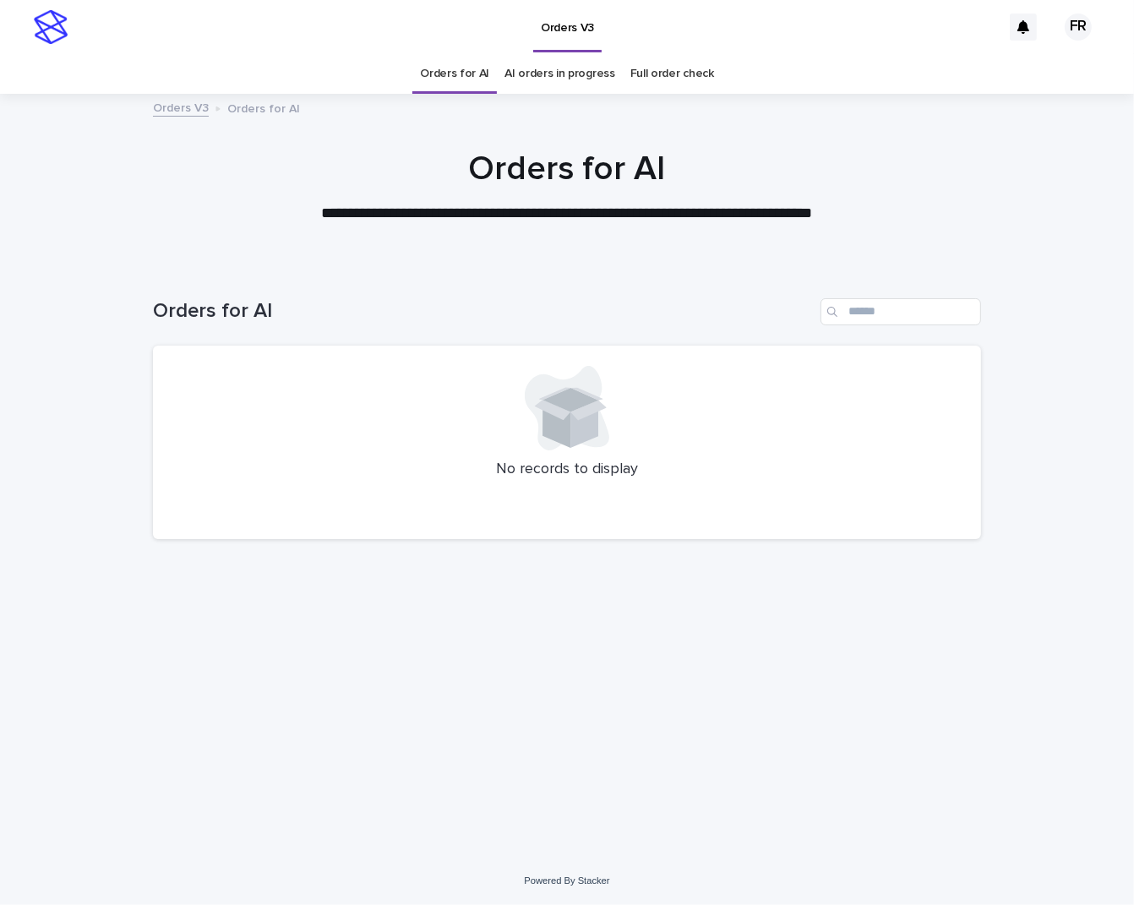
click at [474, 69] on link "Orders for AI" at bounding box center [454, 74] width 69 height 40
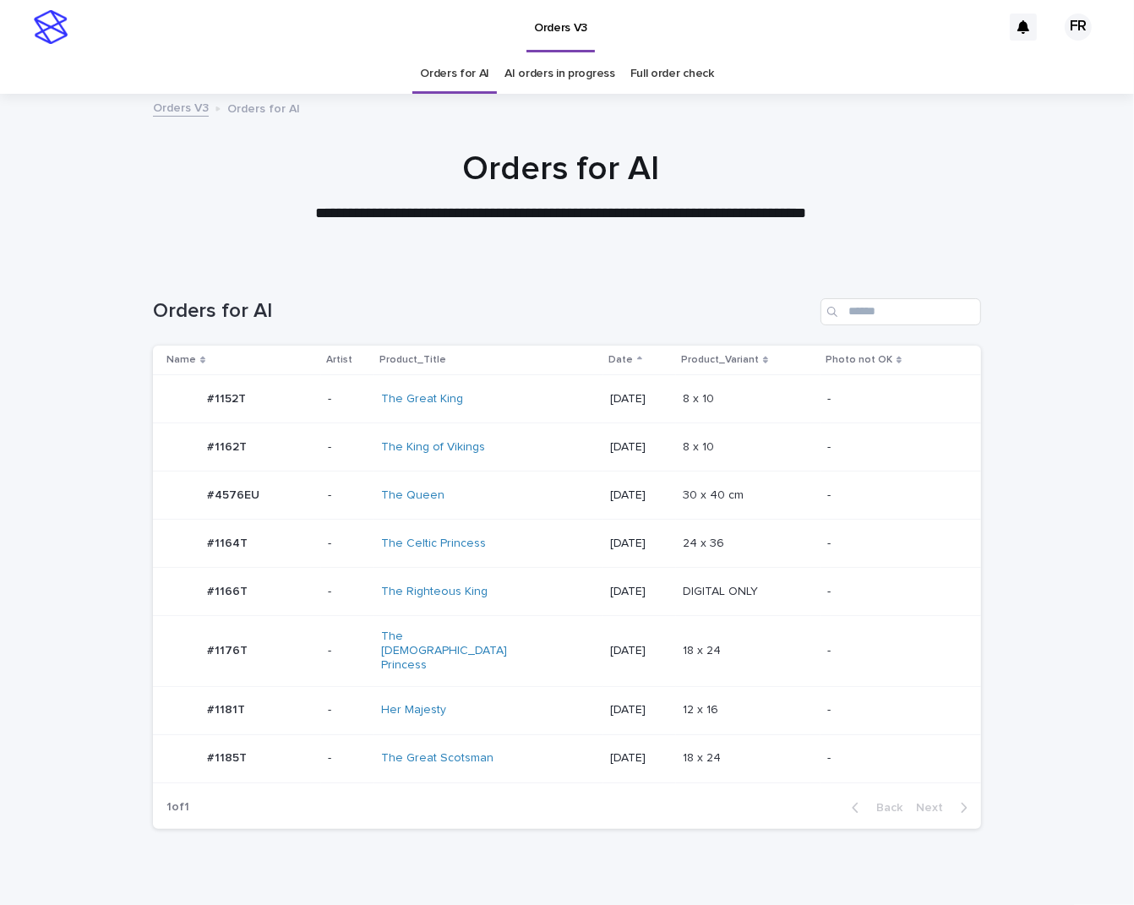
click at [705, 520] on td "24 x 36 24 x 36" at bounding box center [748, 544] width 145 height 48
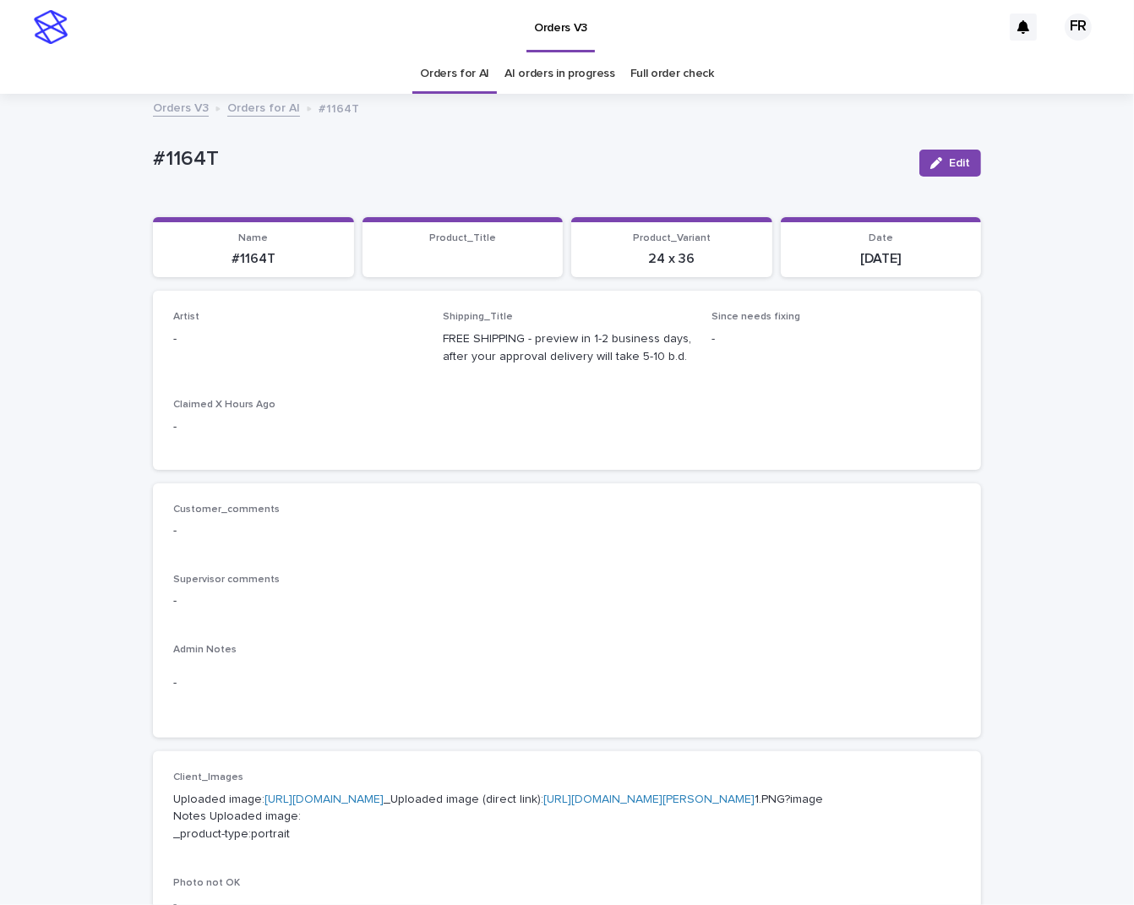
click at [920, 161] on button "Edit" at bounding box center [951, 163] width 62 height 27
click at [254, 345] on div "Select..." at bounding box center [270, 347] width 193 height 28
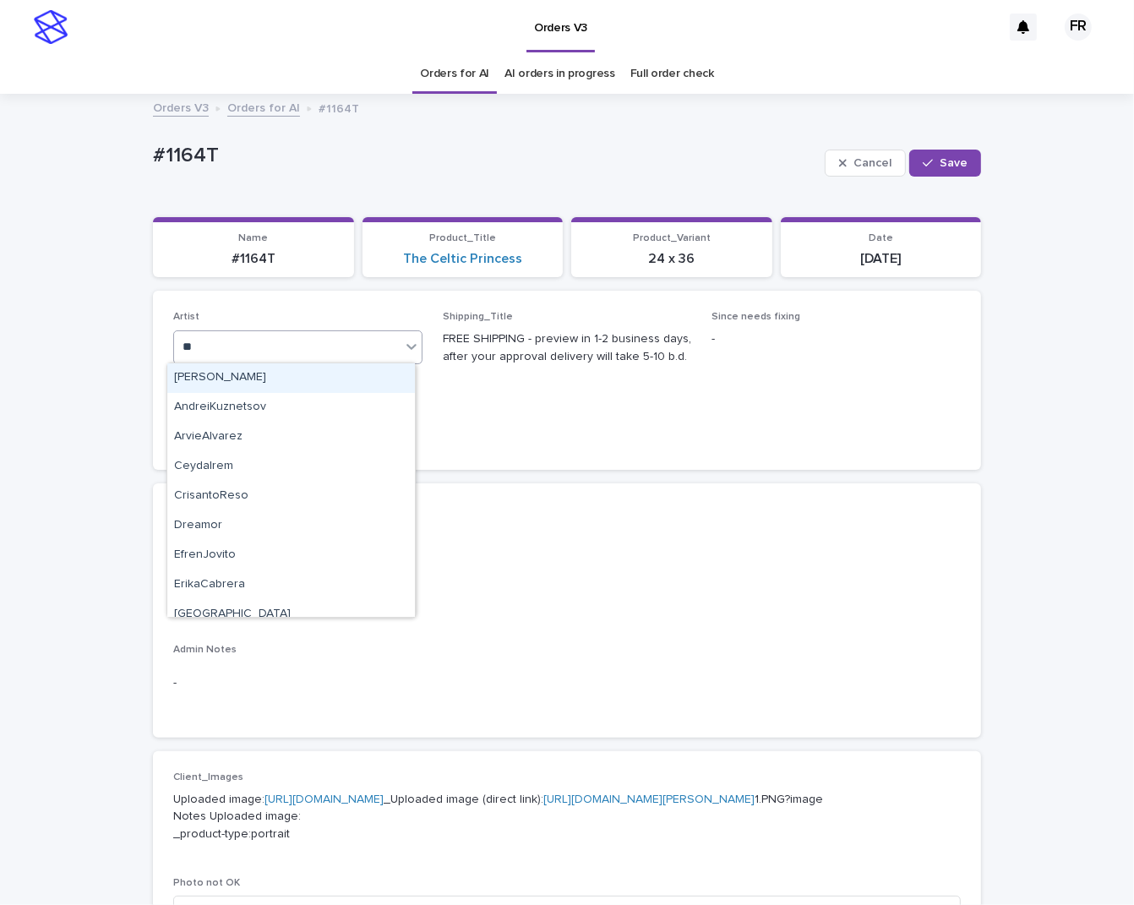
type input "***"
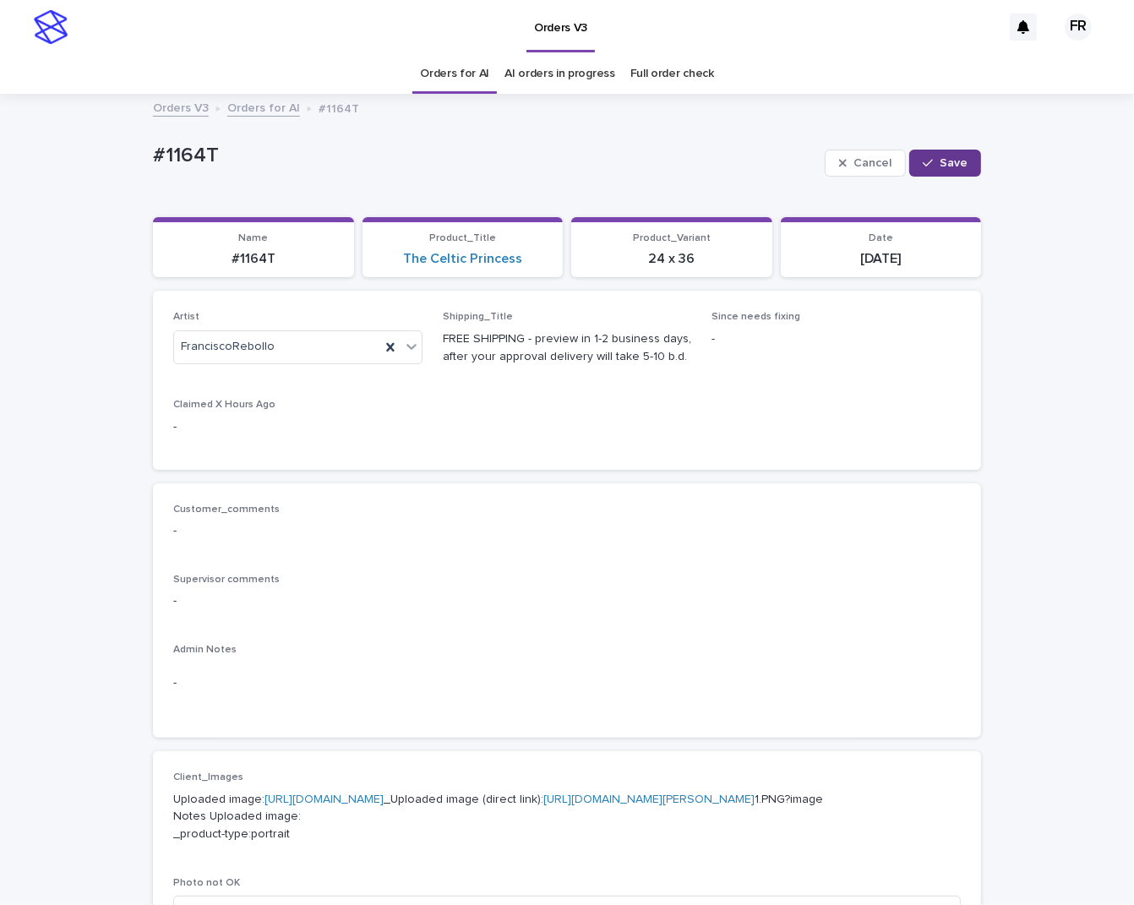
click at [950, 154] on button "Save" at bounding box center [945, 163] width 72 height 27
click at [254, 256] on p "#1164T" at bounding box center [253, 259] width 181 height 16
drag, startPoint x: 254, startPoint y: 256, endPoint x: 432, endPoint y: 397, distance: 227.4
click at [431, 397] on div "Artist FranciscoRebollo Shipping_Title FREE SHIPPING - preview in 1-2 business …" at bounding box center [567, 380] width 788 height 138
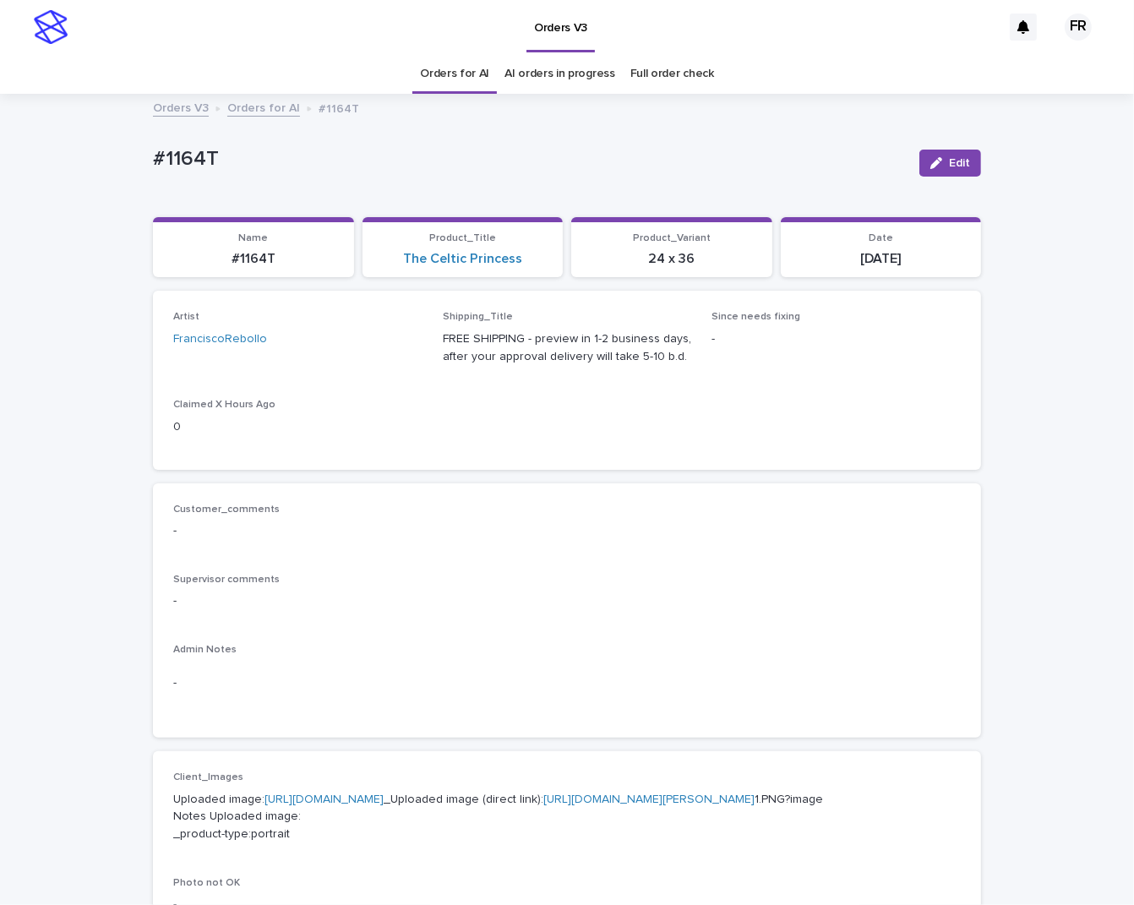
click at [256, 261] on p "#1164T" at bounding box center [253, 259] width 181 height 16
copy p "1164T"
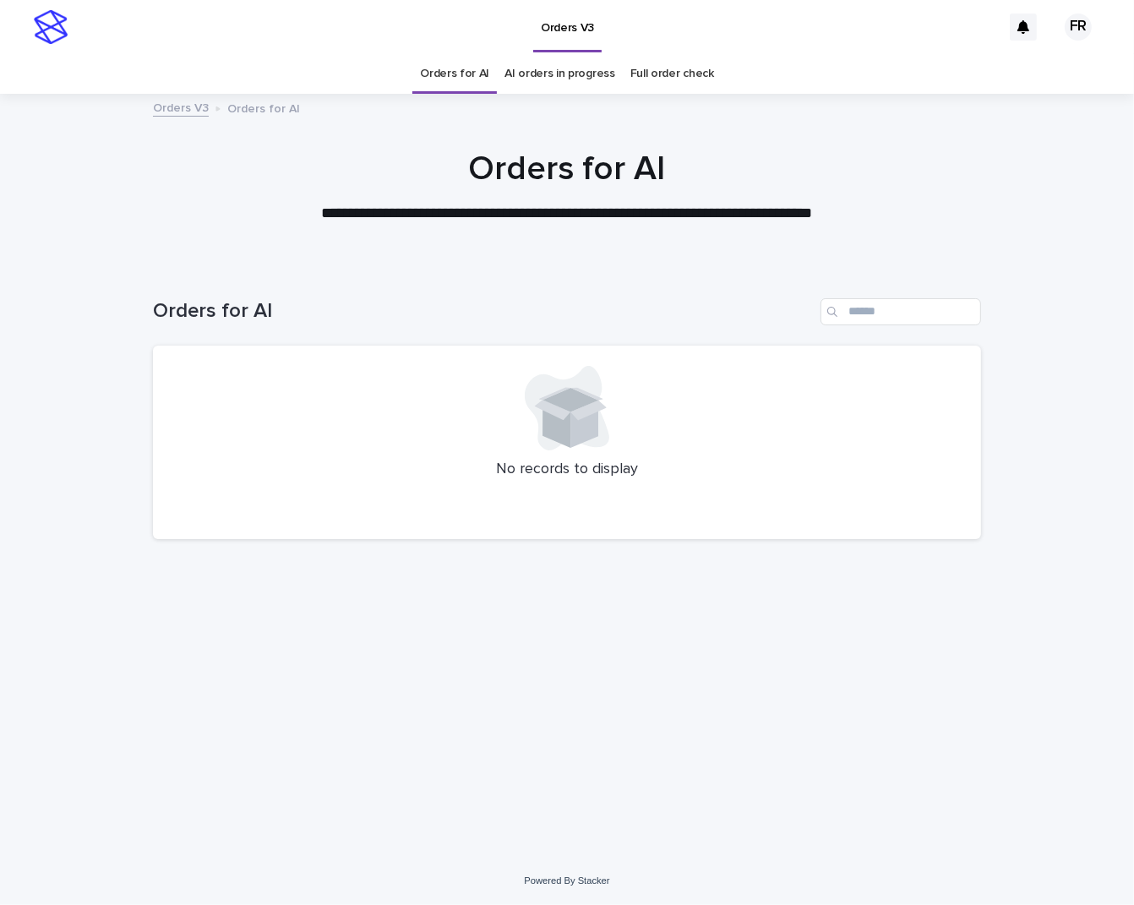
click at [440, 76] on link "Orders for AI" at bounding box center [454, 74] width 69 height 40
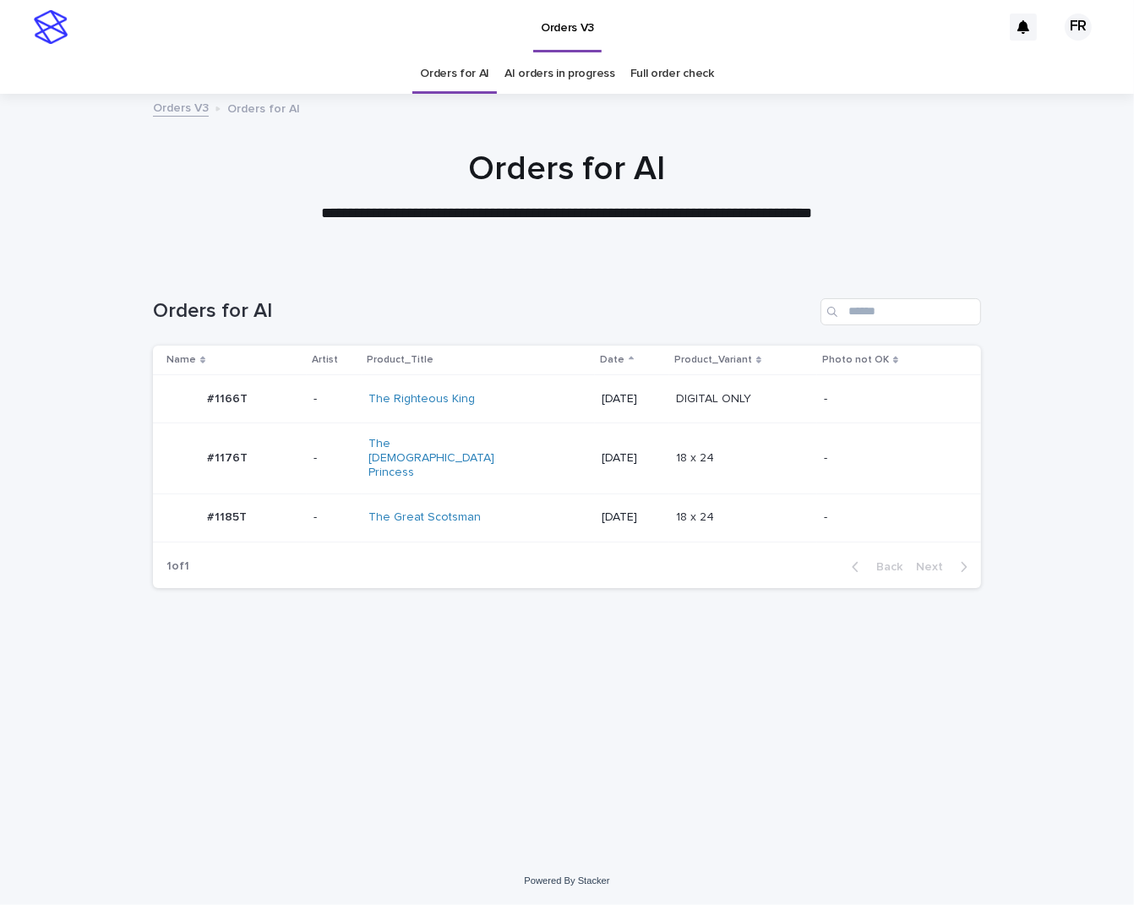
click at [709, 550] on div "1 of 1 Back Next" at bounding box center [567, 567] width 828 height 42
click at [719, 511] on p at bounding box center [743, 518] width 134 height 14
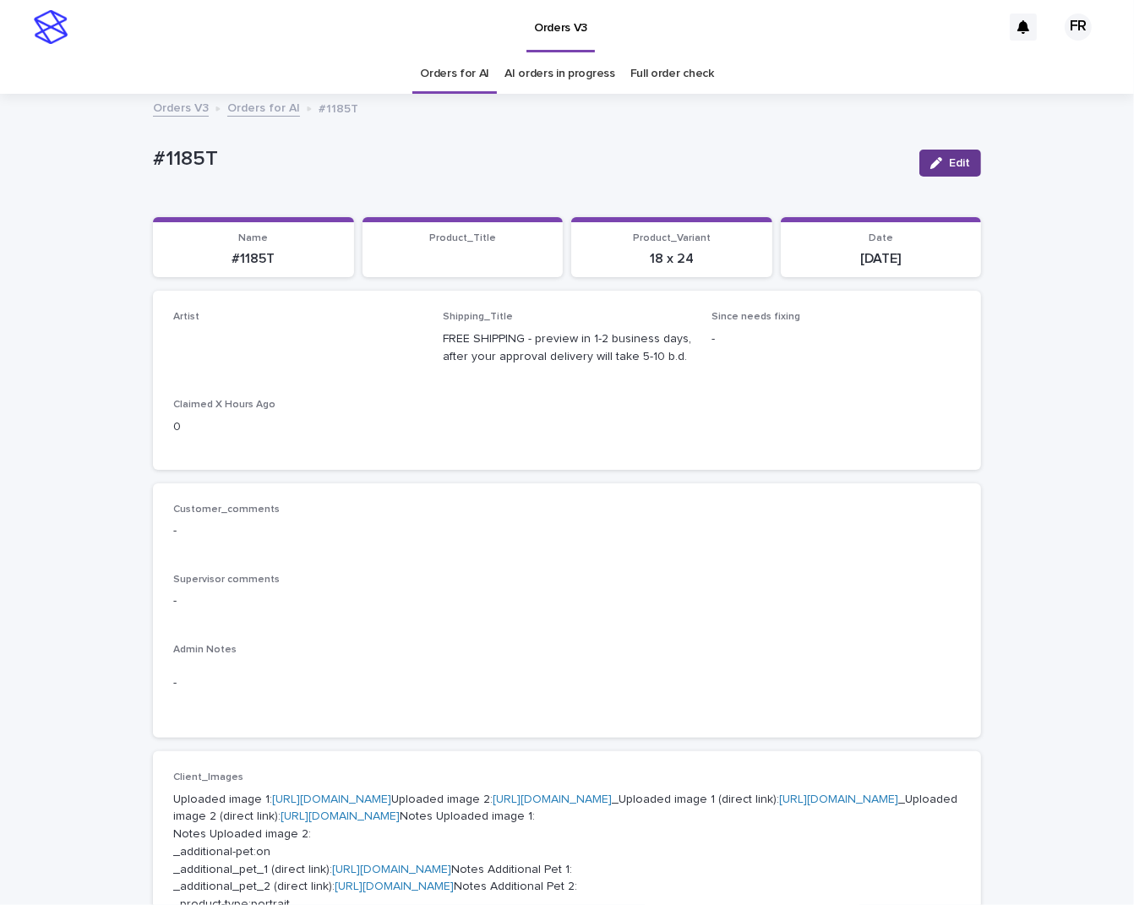
click at [936, 175] on button "Edit" at bounding box center [951, 163] width 62 height 27
click at [934, 164] on div "button" at bounding box center [931, 163] width 17 height 12
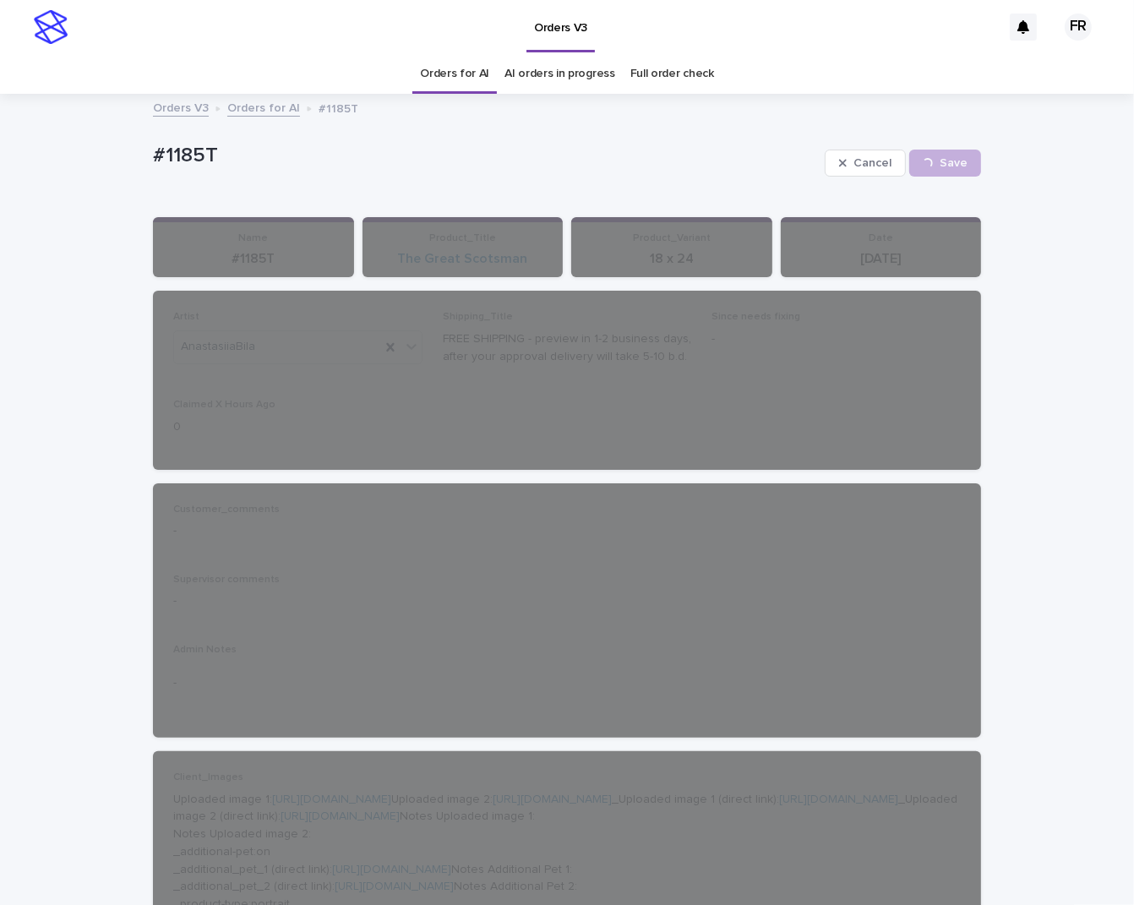
click at [445, 78] on link "Orders for AI" at bounding box center [454, 74] width 69 height 40
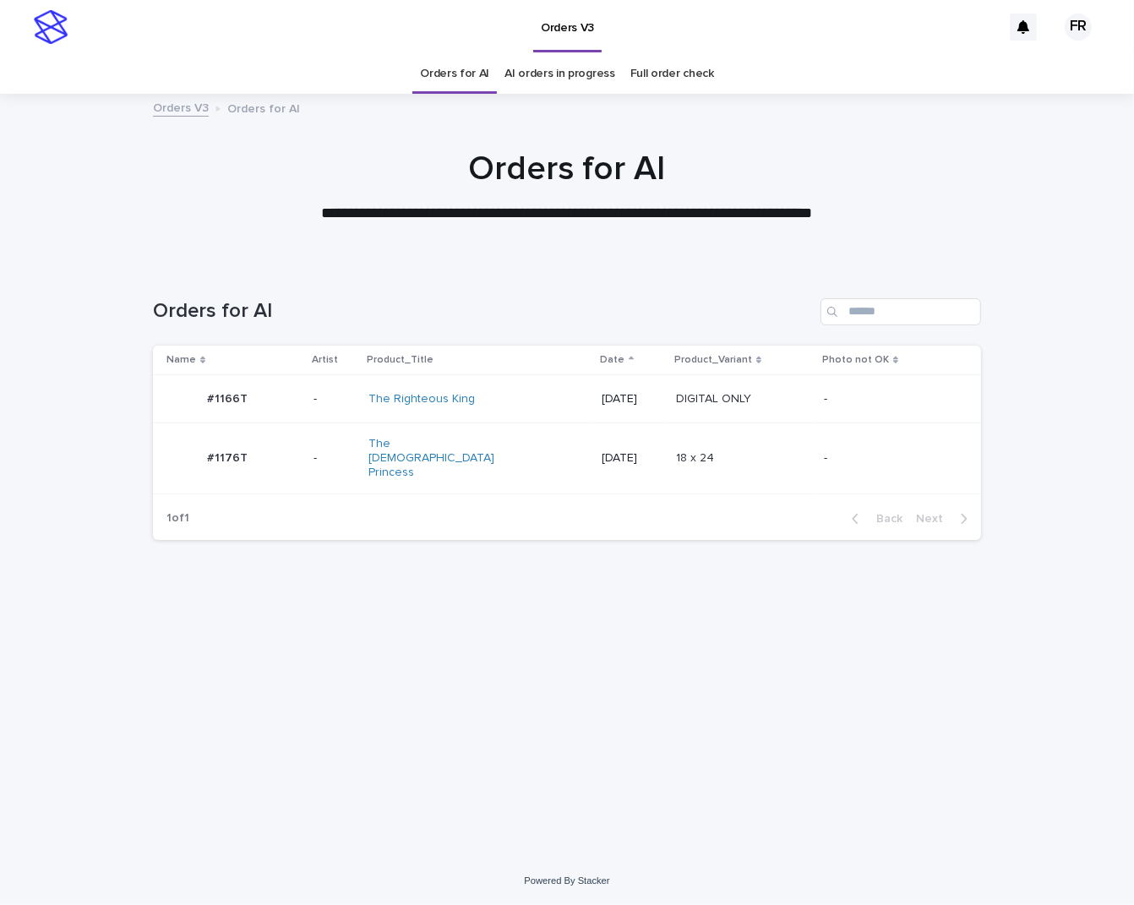
click at [445, 75] on link "Orders for AI" at bounding box center [454, 74] width 69 height 40
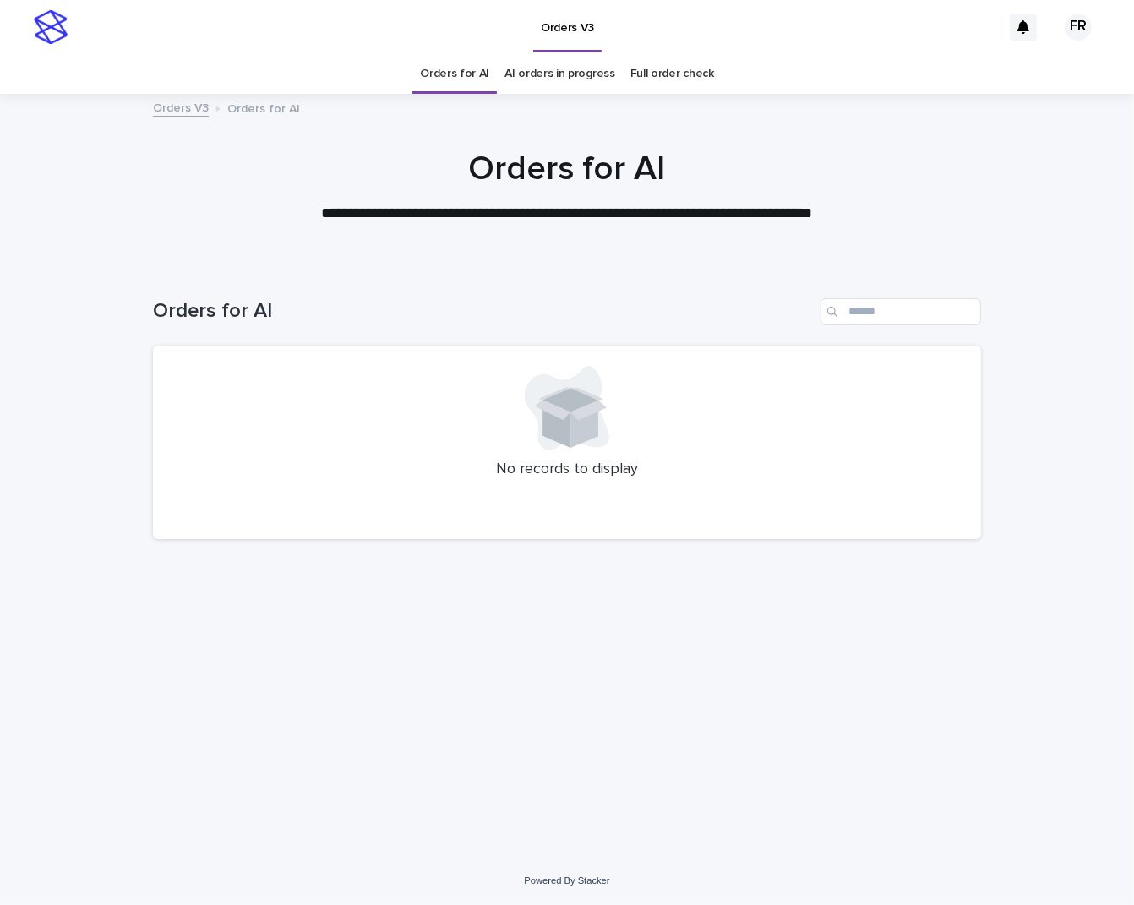
click at [653, 422] on div at bounding box center [567, 408] width 788 height 85
click at [467, 98] on div "Orders V3 Orders for AI" at bounding box center [567, 109] width 845 height 24
click at [467, 90] on link "Orders for AI" at bounding box center [454, 74] width 69 height 40
